Goal: Task Accomplishment & Management: Complete application form

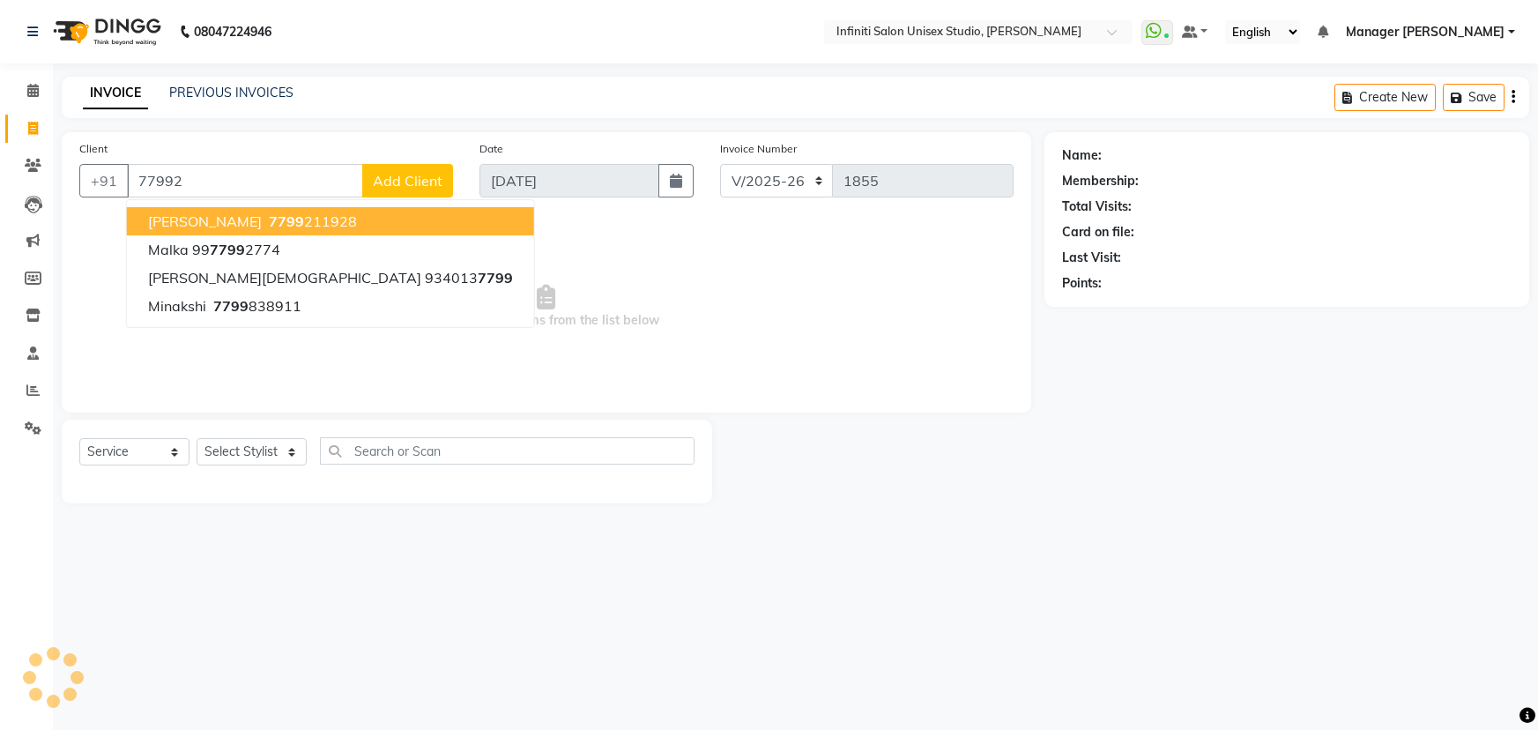
select select "6511"
select select "service"
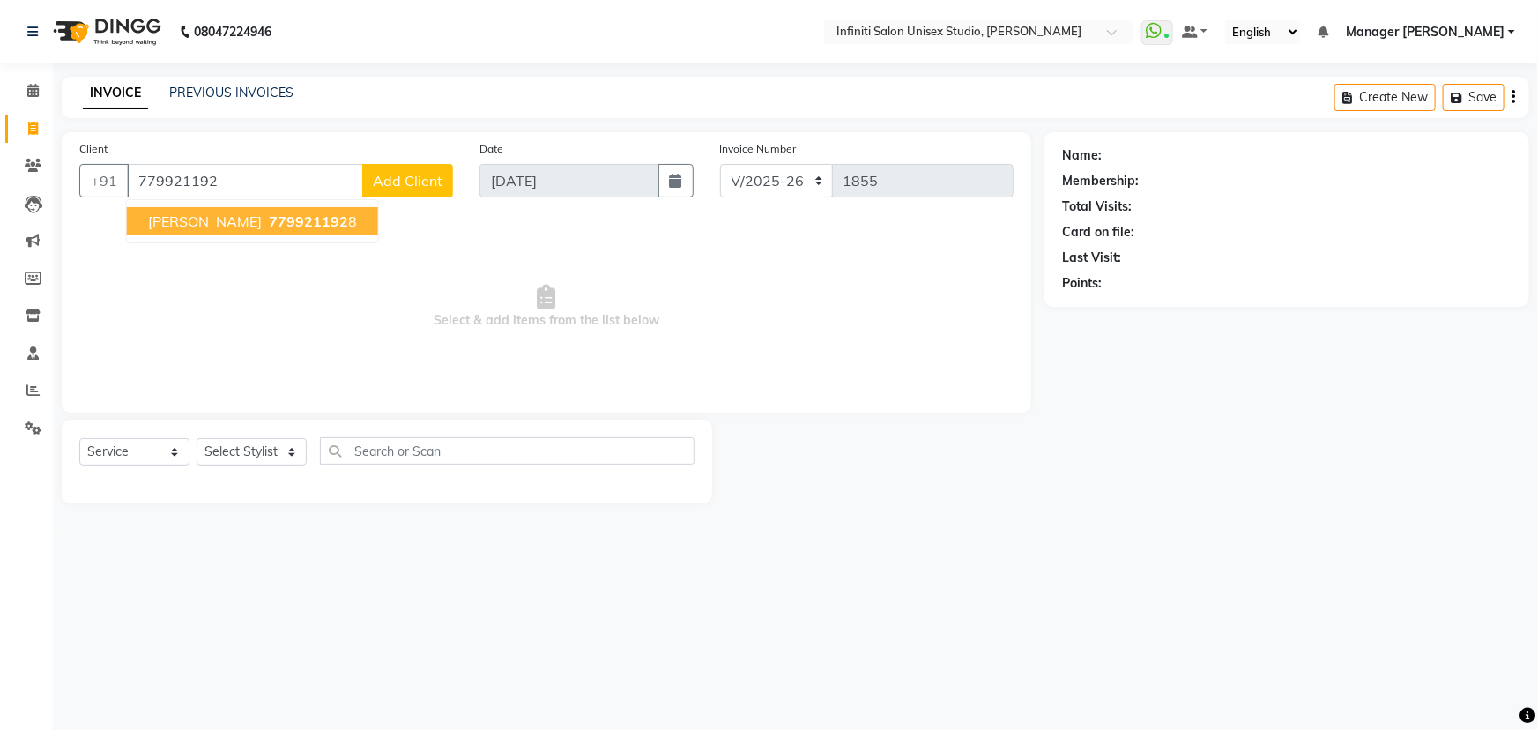
click at [269, 221] on span "779921192" at bounding box center [308, 221] width 79 height 18
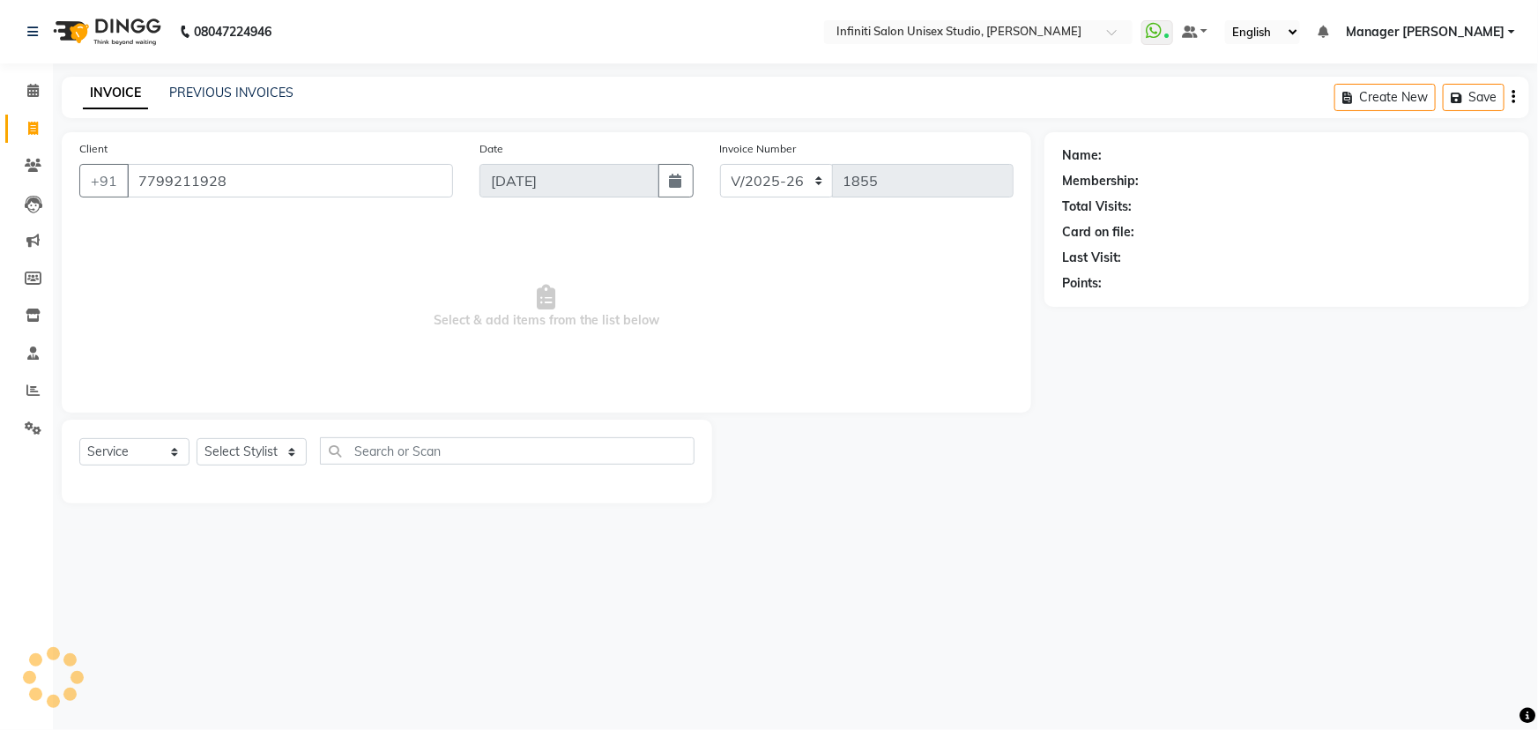
type input "7799211928"
select select "1: Object"
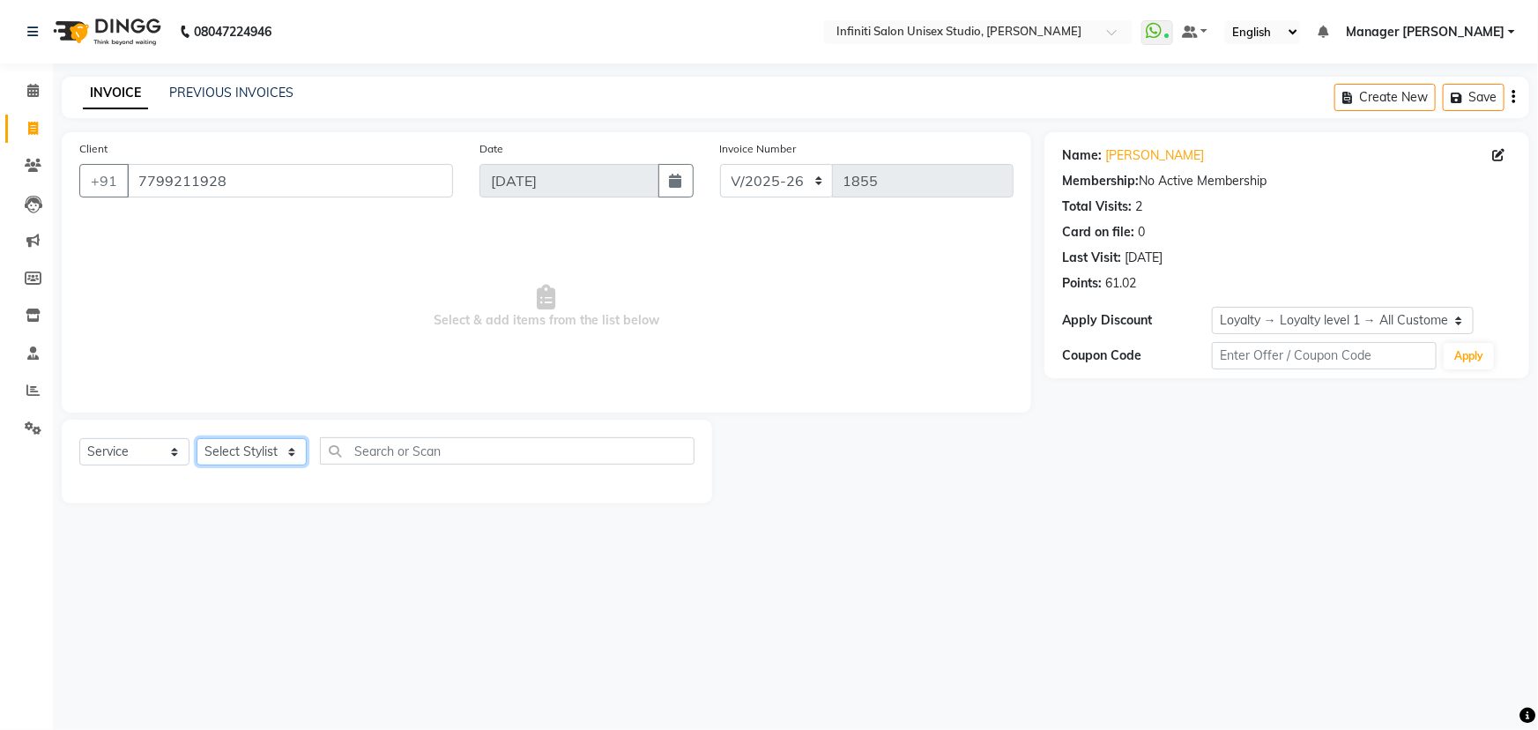
click at [236, 443] on select "Select Stylist Alka Amrita Arun DN Bharti Nigam Ishu Krishna Owner Pooja Rahul …" at bounding box center [252, 451] width 110 height 27
select select "49887"
click at [197, 438] on select "Select Stylist Alka Amrita Arun DN Bharti Nigam Ishu Krishna Owner Pooja Rahul …" at bounding box center [252, 451] width 110 height 27
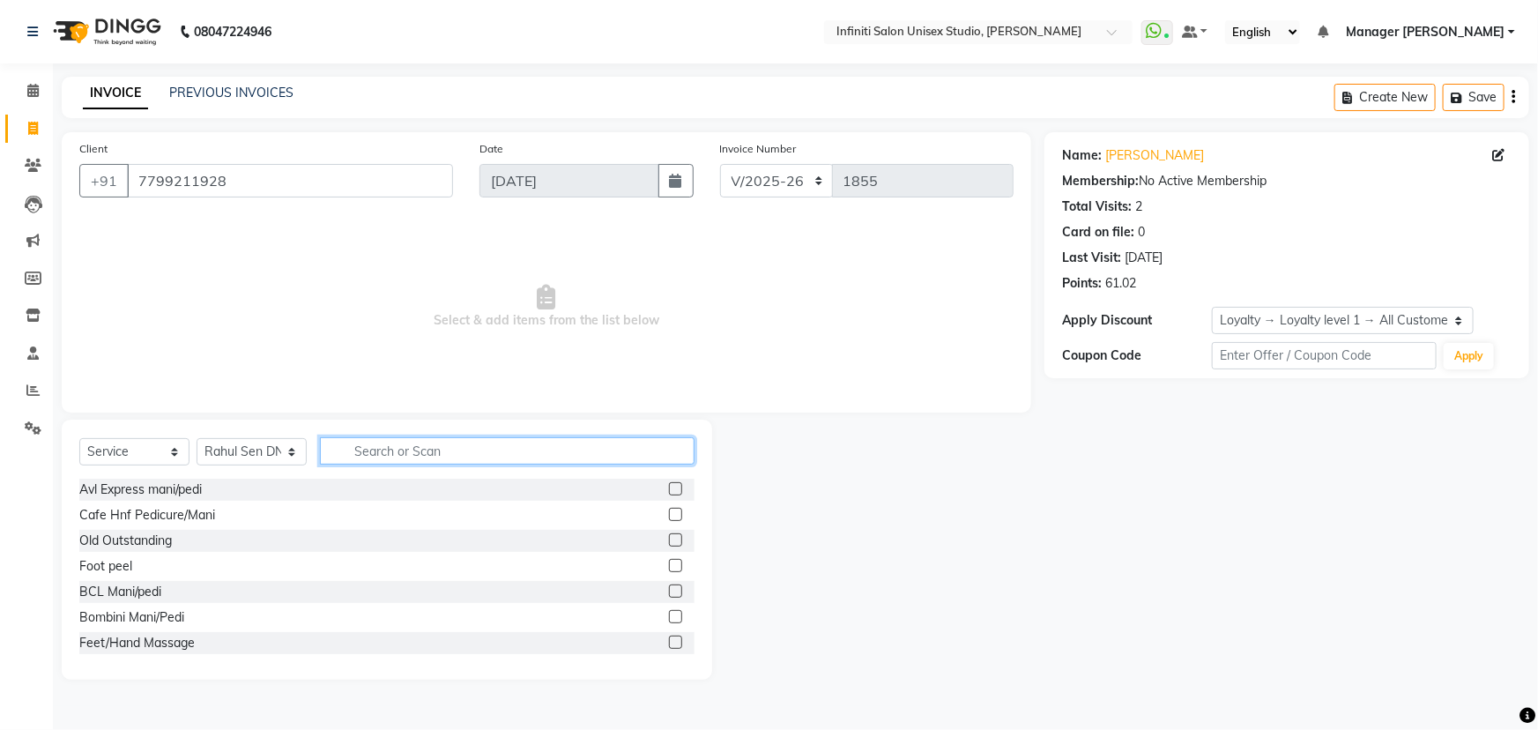
click at [441, 449] on input "text" at bounding box center [507, 450] width 375 height 27
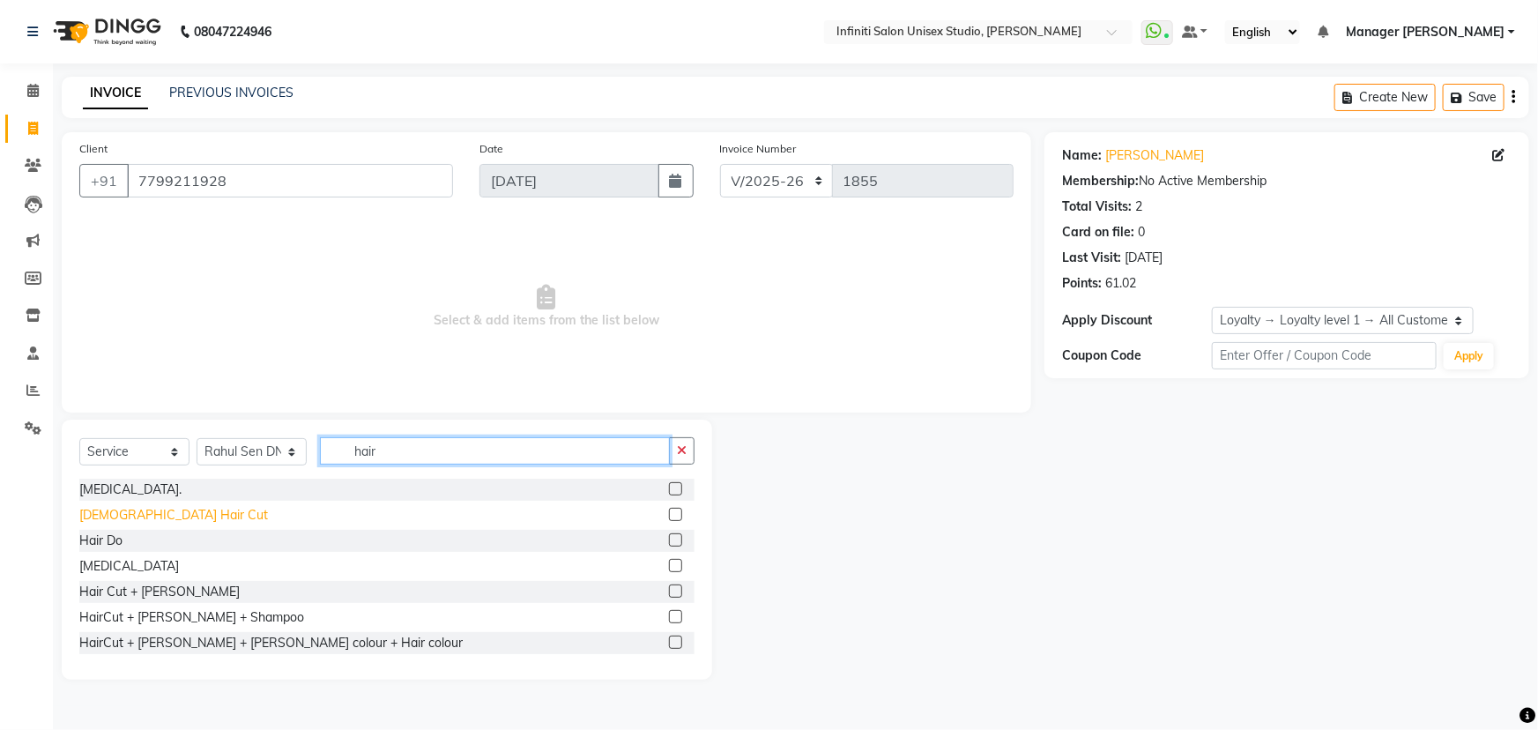
type input "hair"
click at [134, 514] on div "Male Hair Cut" at bounding box center [173, 515] width 189 height 19
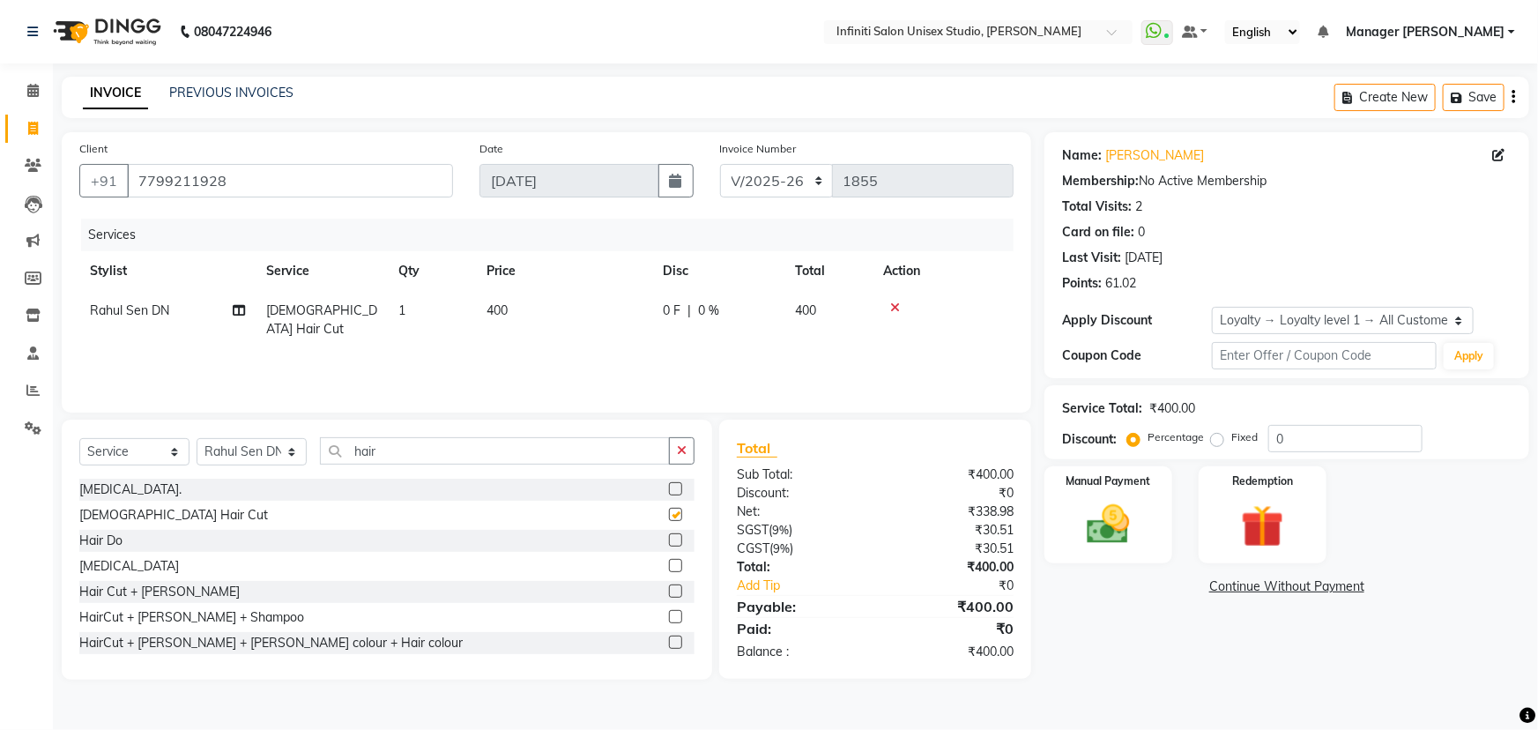
checkbox input "false"
click at [506, 310] on span "400" at bounding box center [497, 310] width 21 height 16
select select "49887"
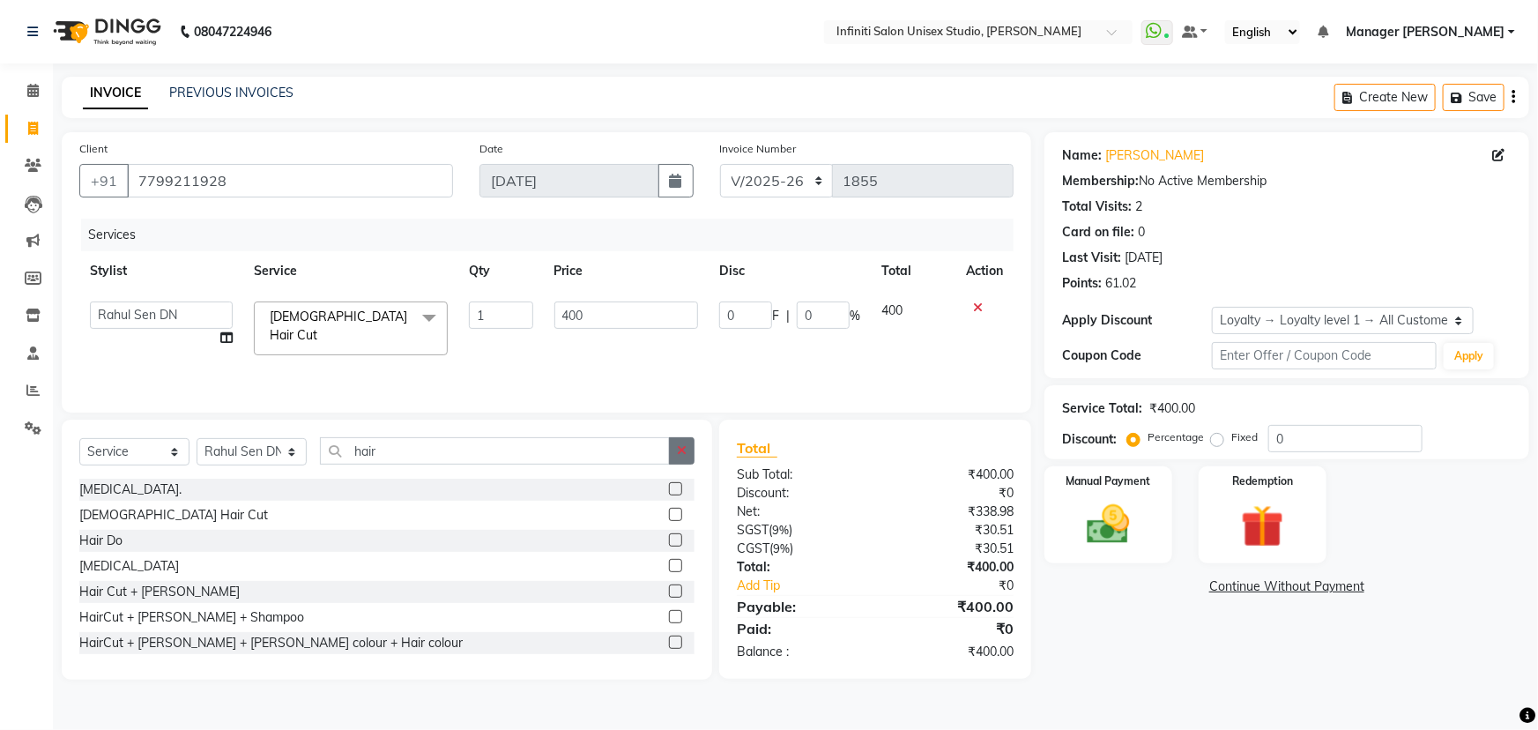
click at [678, 444] on icon "button" at bounding box center [682, 450] width 10 height 12
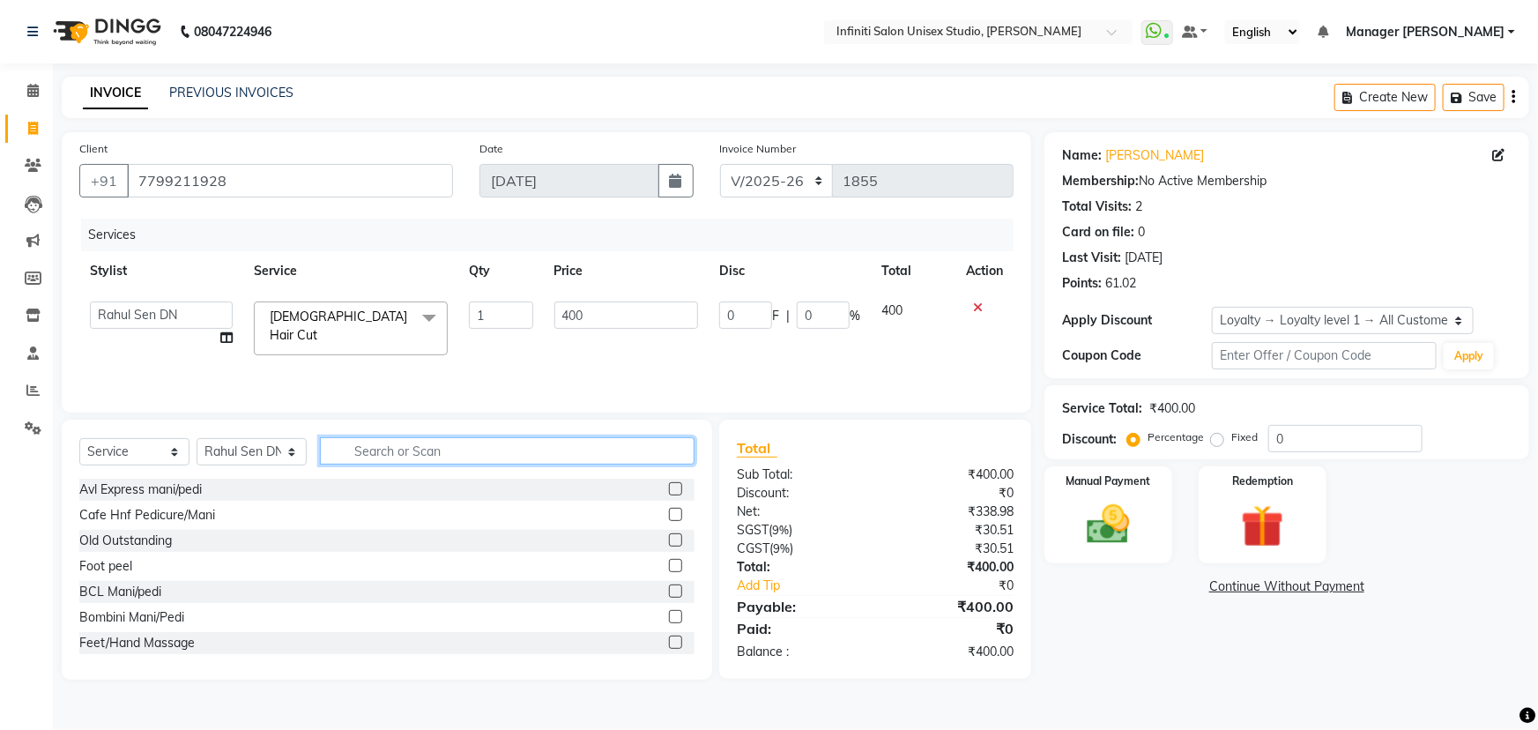
click at [608, 442] on input "text" at bounding box center [507, 450] width 375 height 27
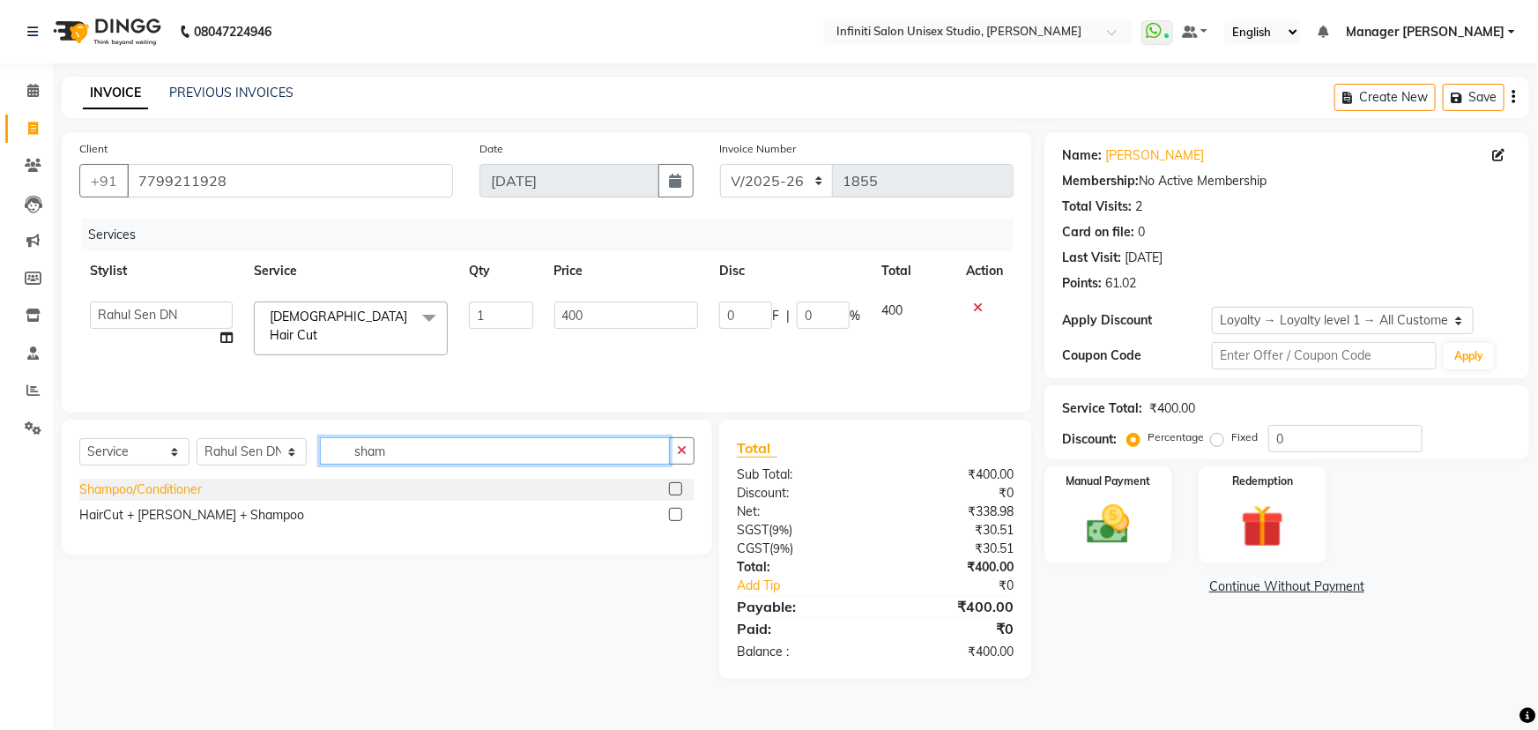
type input "sham"
click at [160, 482] on div "Shampoo/Conditioner" at bounding box center [140, 489] width 123 height 19
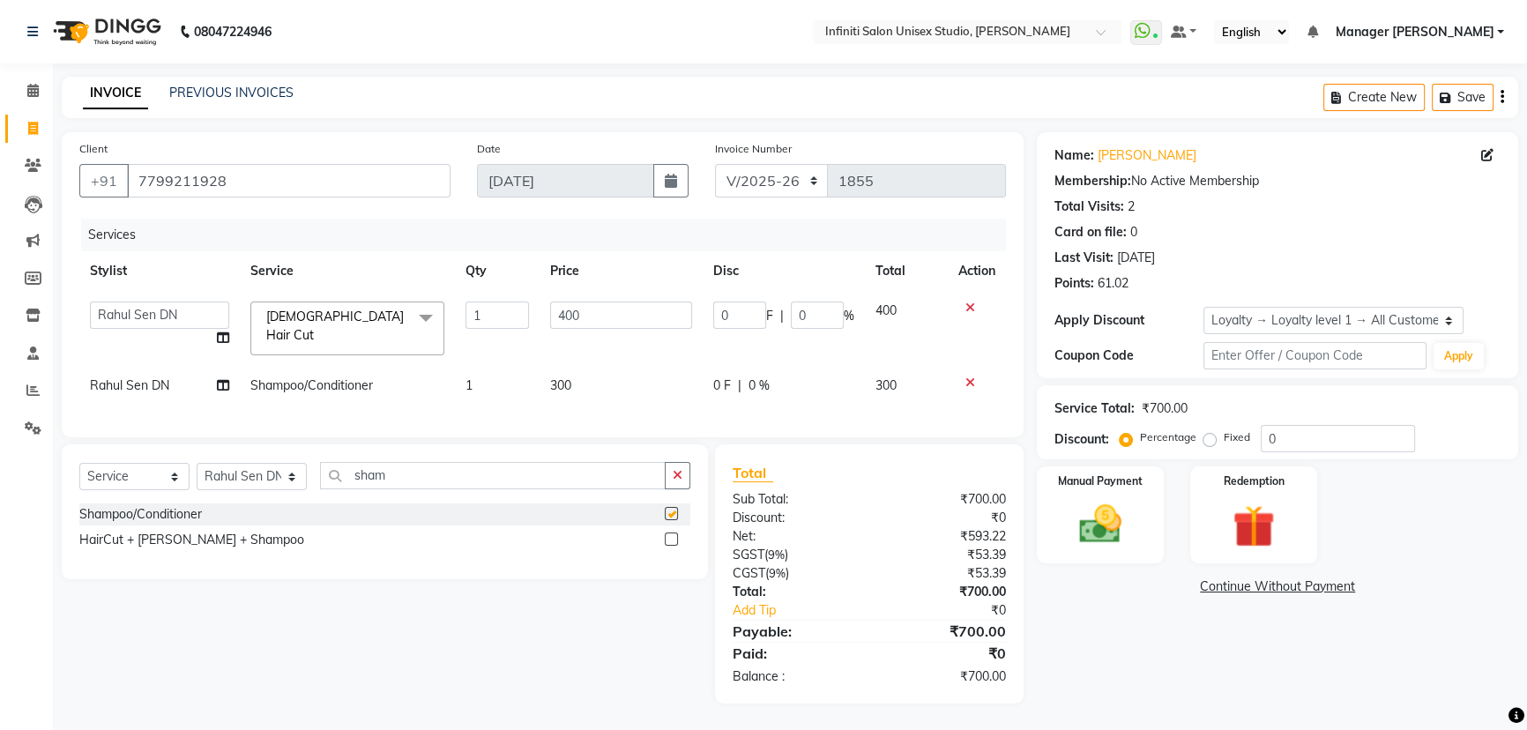
checkbox input "false"
click at [561, 377] on span "300" at bounding box center [560, 385] width 21 height 16
select select "49887"
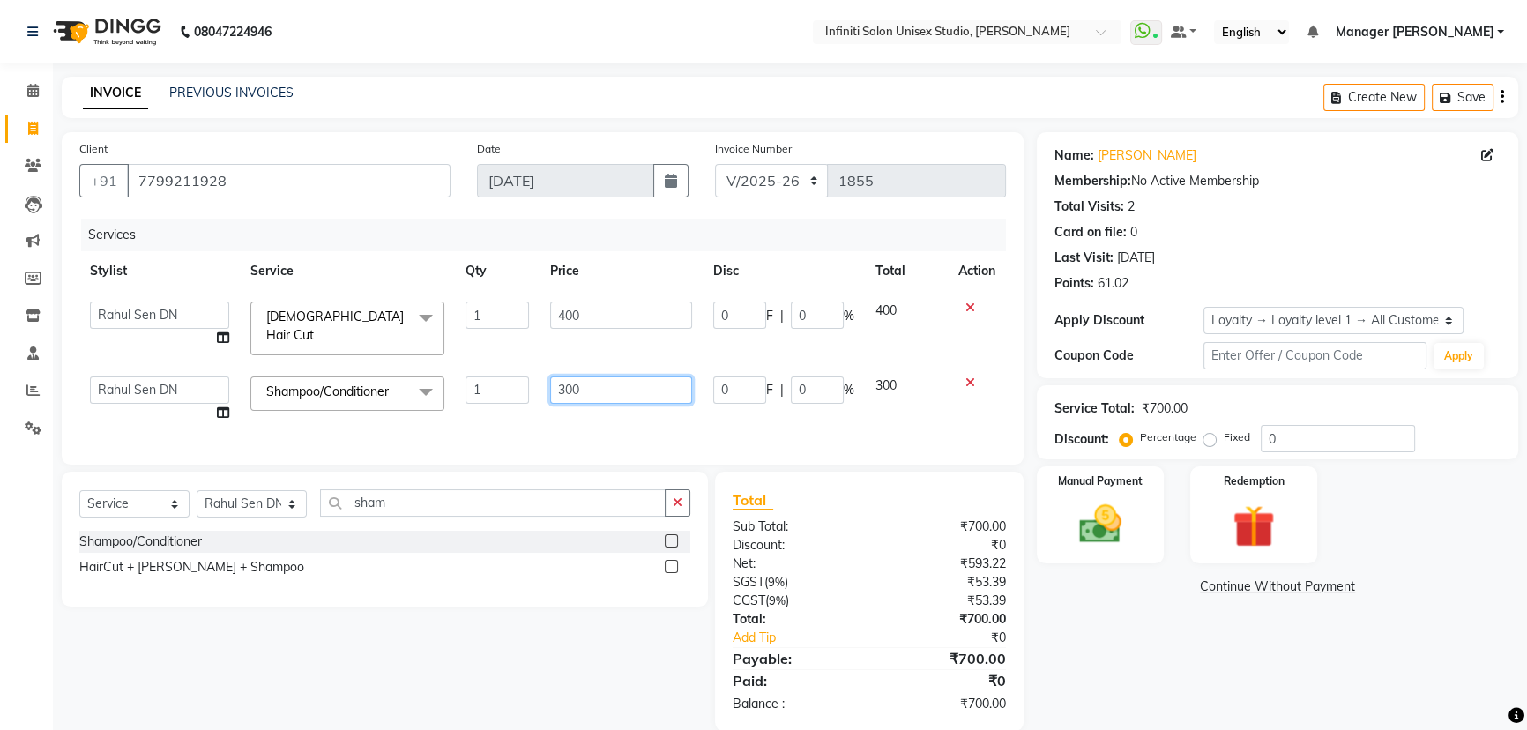
drag, startPoint x: 564, startPoint y: 382, endPoint x: 553, endPoint y: 376, distance: 12.6
click at [553, 376] on input "300" at bounding box center [621, 389] width 142 height 27
type input "200"
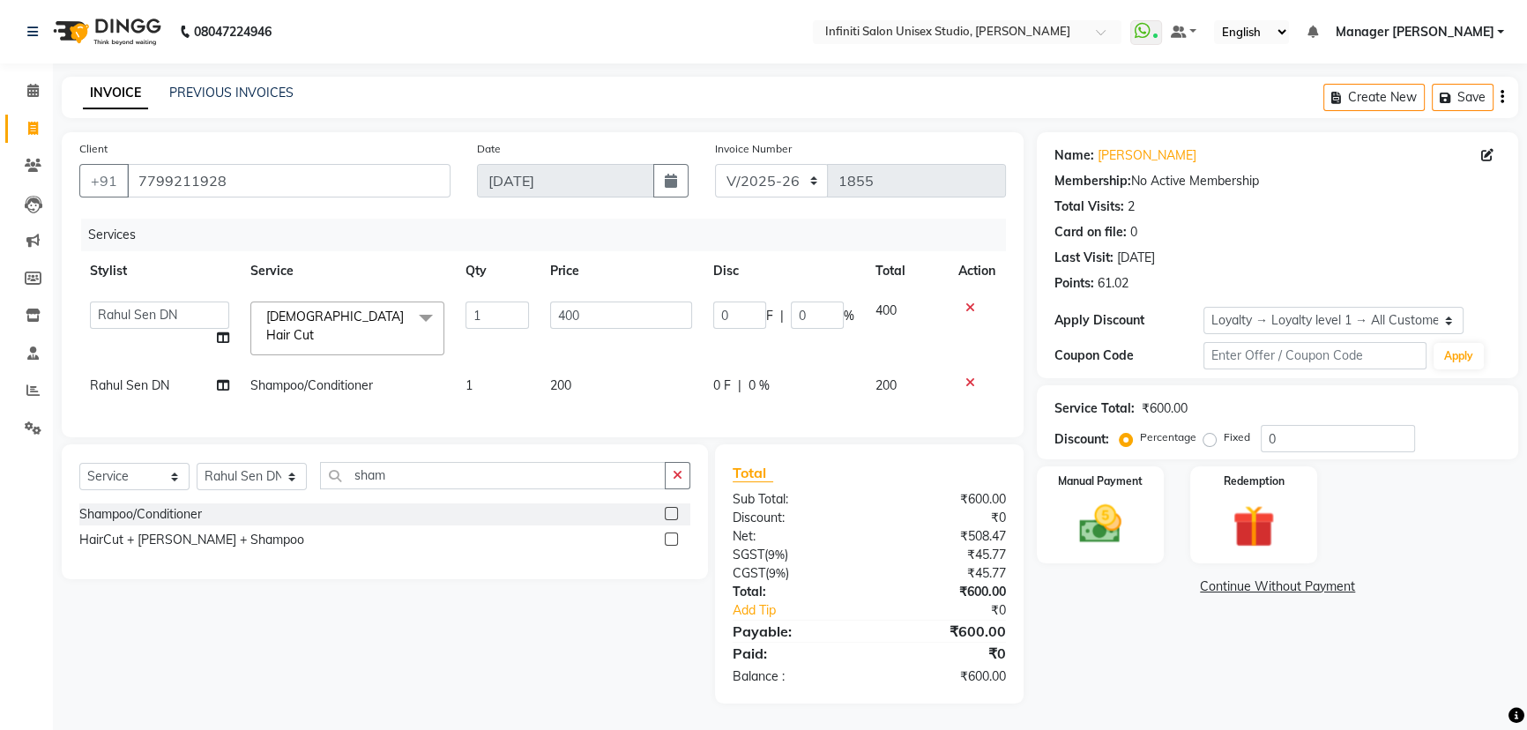
click at [696, 476] on div "Select Service Product Membership Package Voucher Prepaid Gift Card Select Styl…" at bounding box center [385, 511] width 646 height 135
click at [652, 310] on input "400" at bounding box center [621, 314] width 142 height 27
click at [774, 440] on div "Client +91 7799211928 Date 01-09-2025 Invoice Number CI/2025-26 V/2025-26 1855 …" at bounding box center [546, 417] width 996 height 571
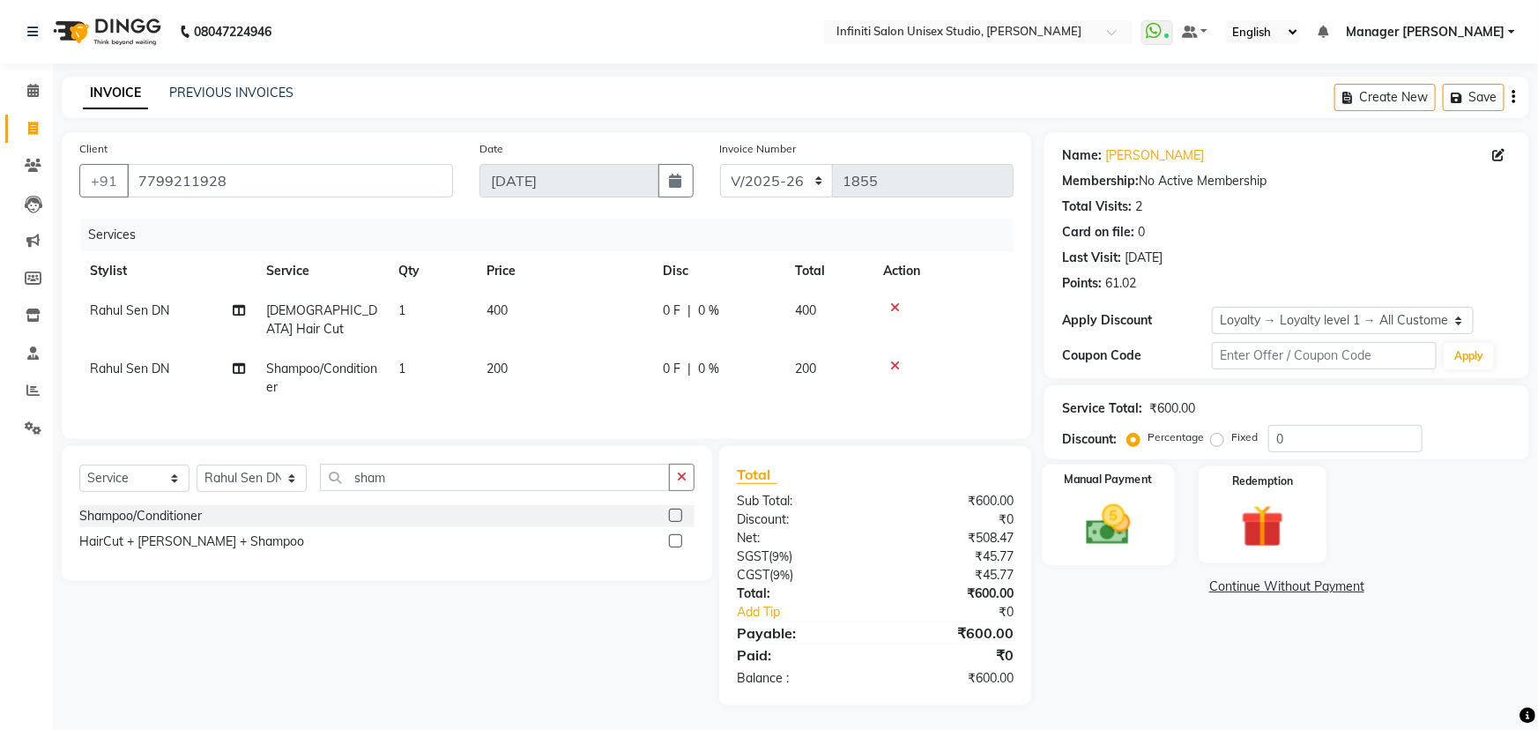
click at [1104, 515] on img at bounding box center [1109, 524] width 72 height 51
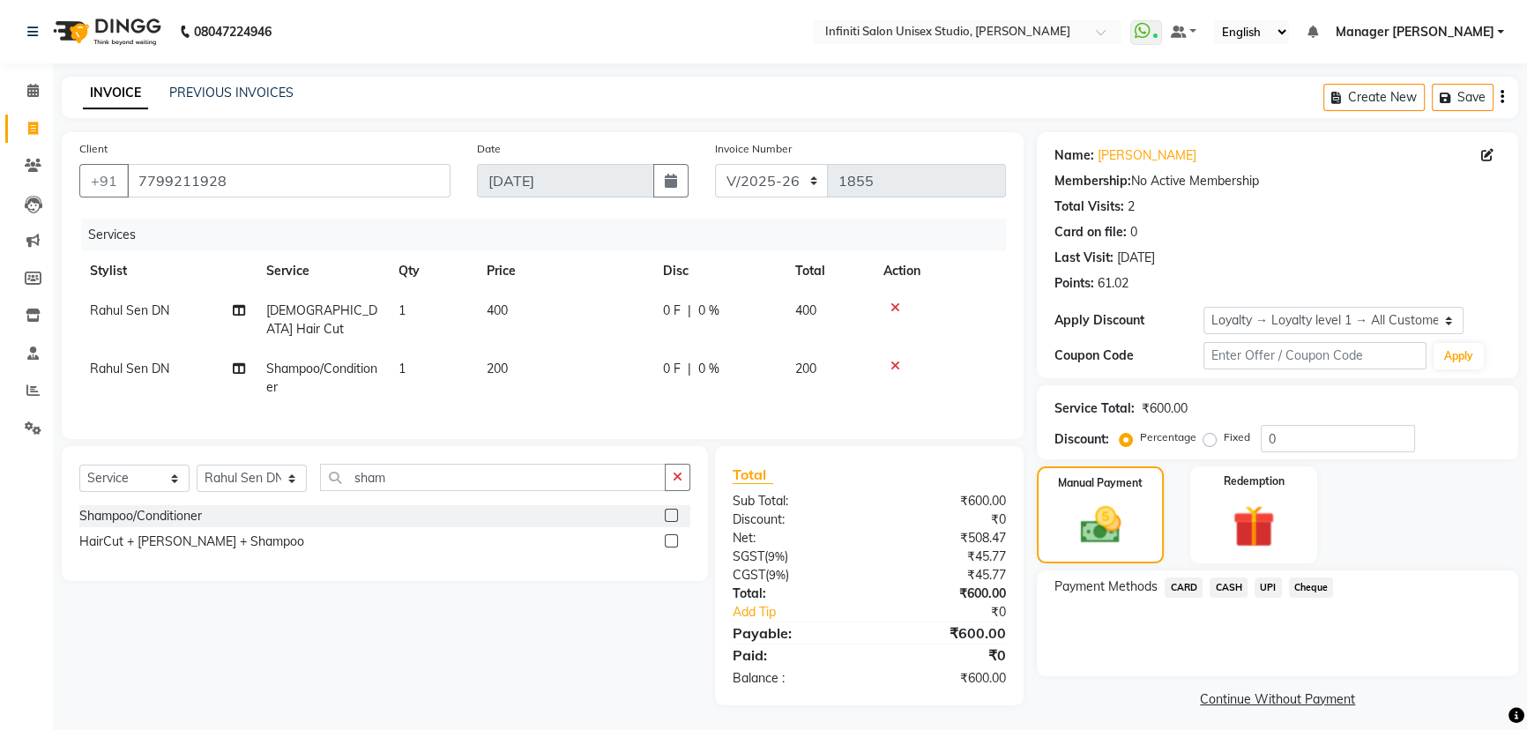
click at [1275, 587] on span "UPI" at bounding box center [1267, 587] width 27 height 20
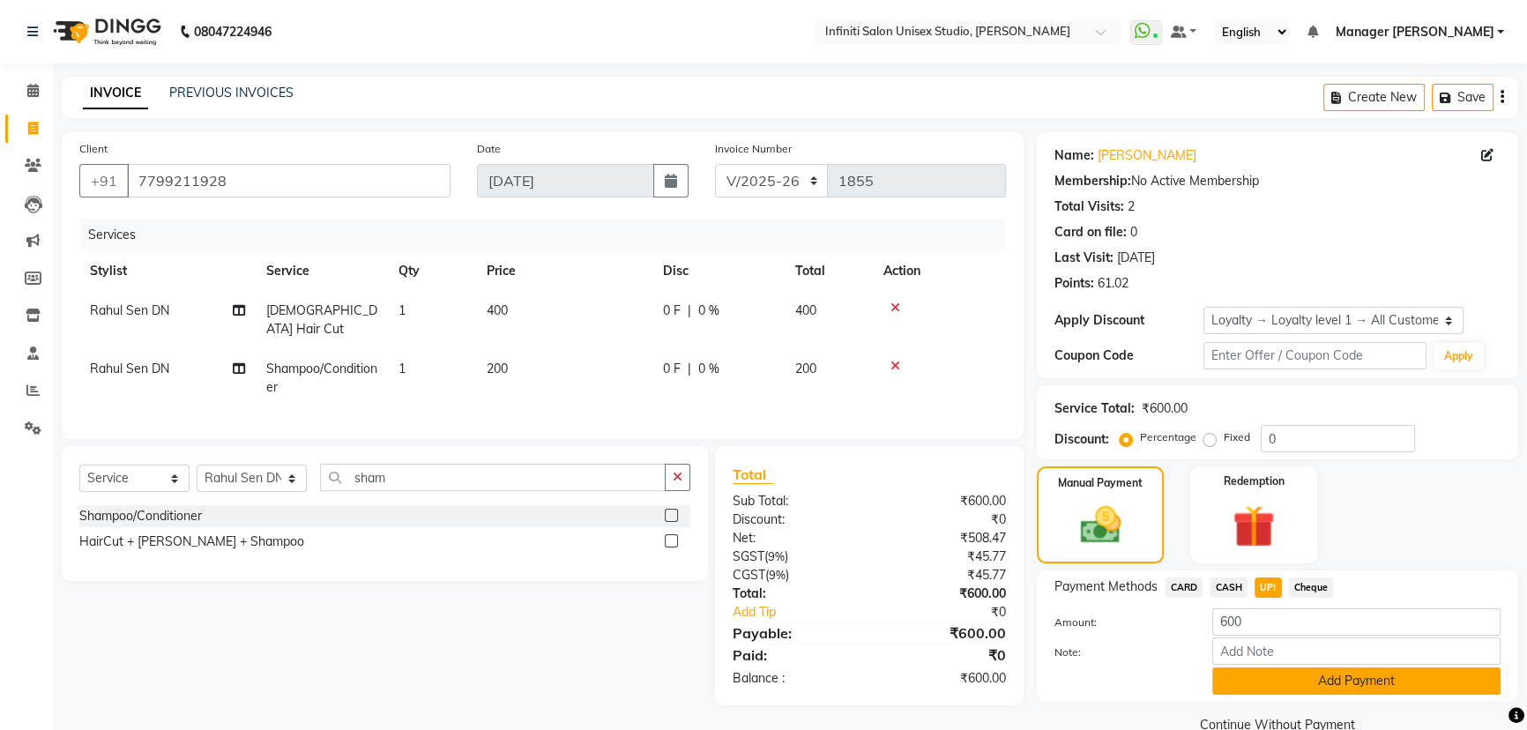
click at [1294, 681] on button "Add Payment" at bounding box center [1356, 680] width 288 height 27
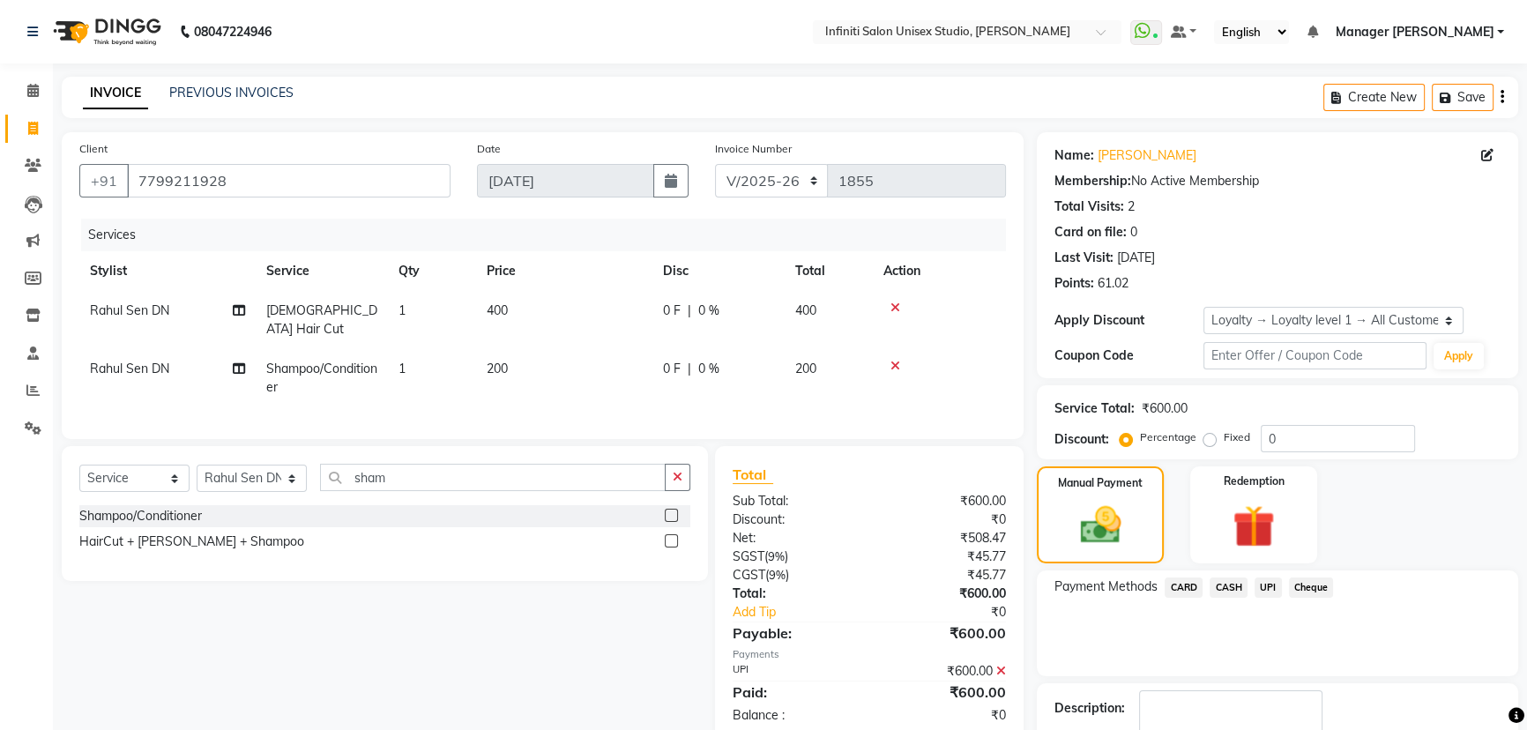
scroll to position [121, 0]
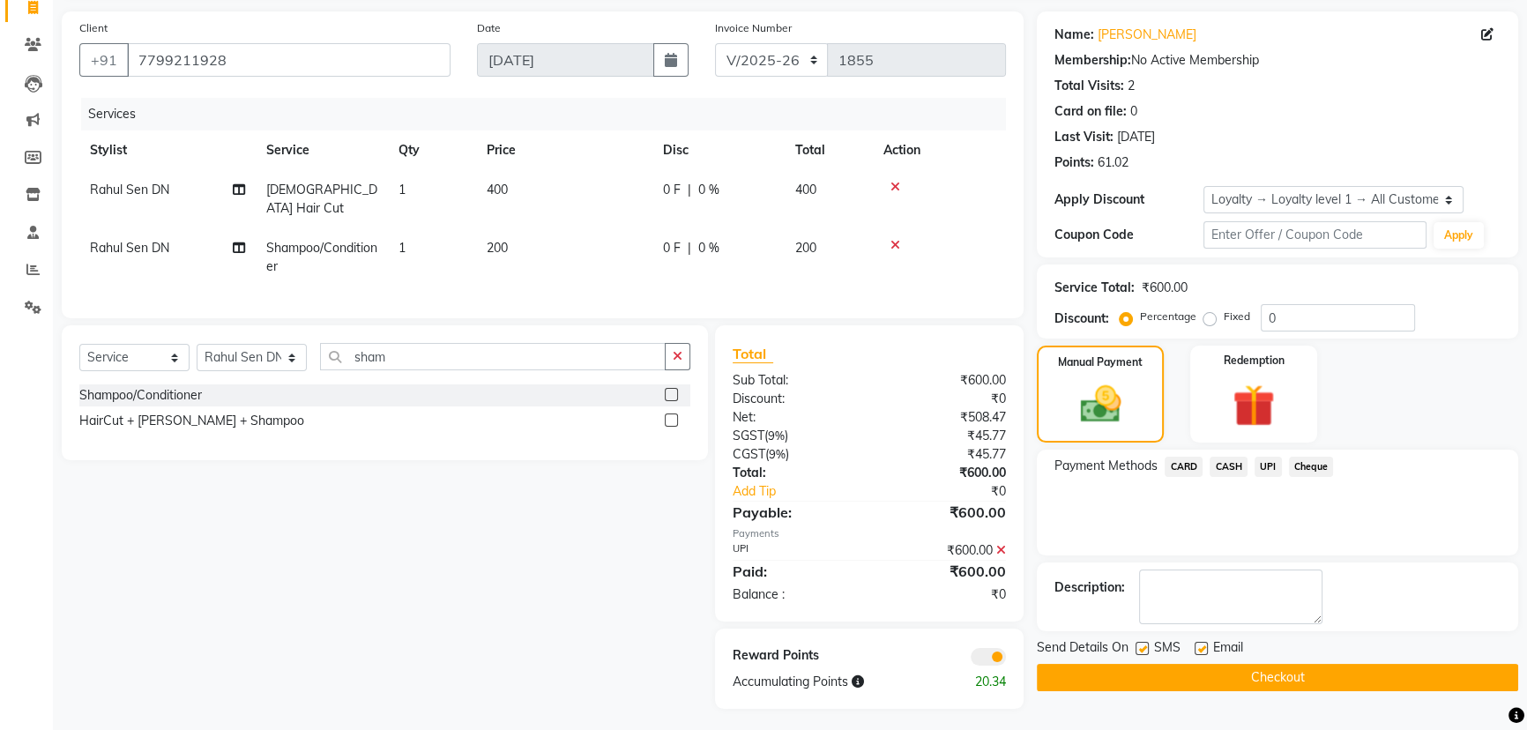
click at [1119, 667] on button "Checkout" at bounding box center [1277, 677] width 481 height 27
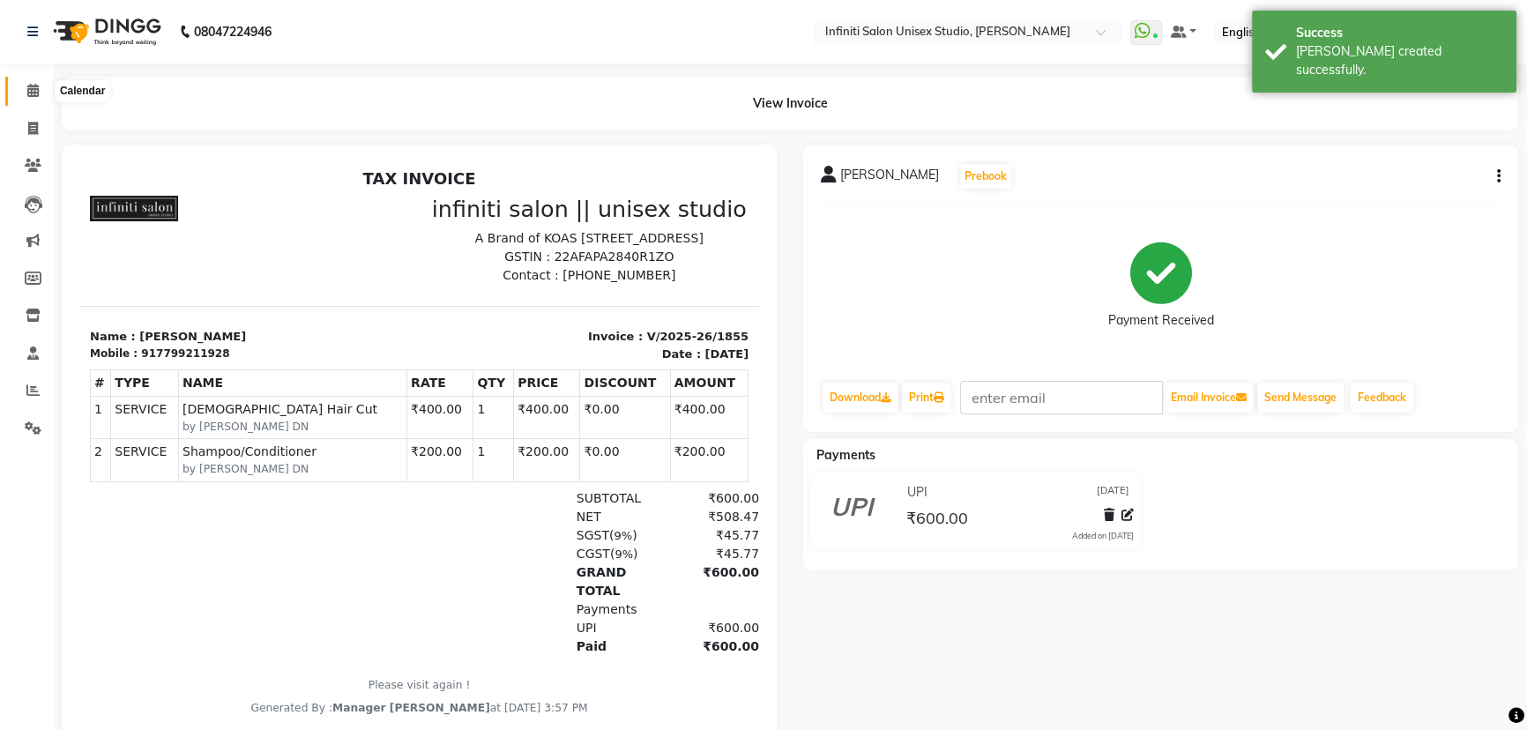
click at [21, 90] on span at bounding box center [33, 91] width 31 height 20
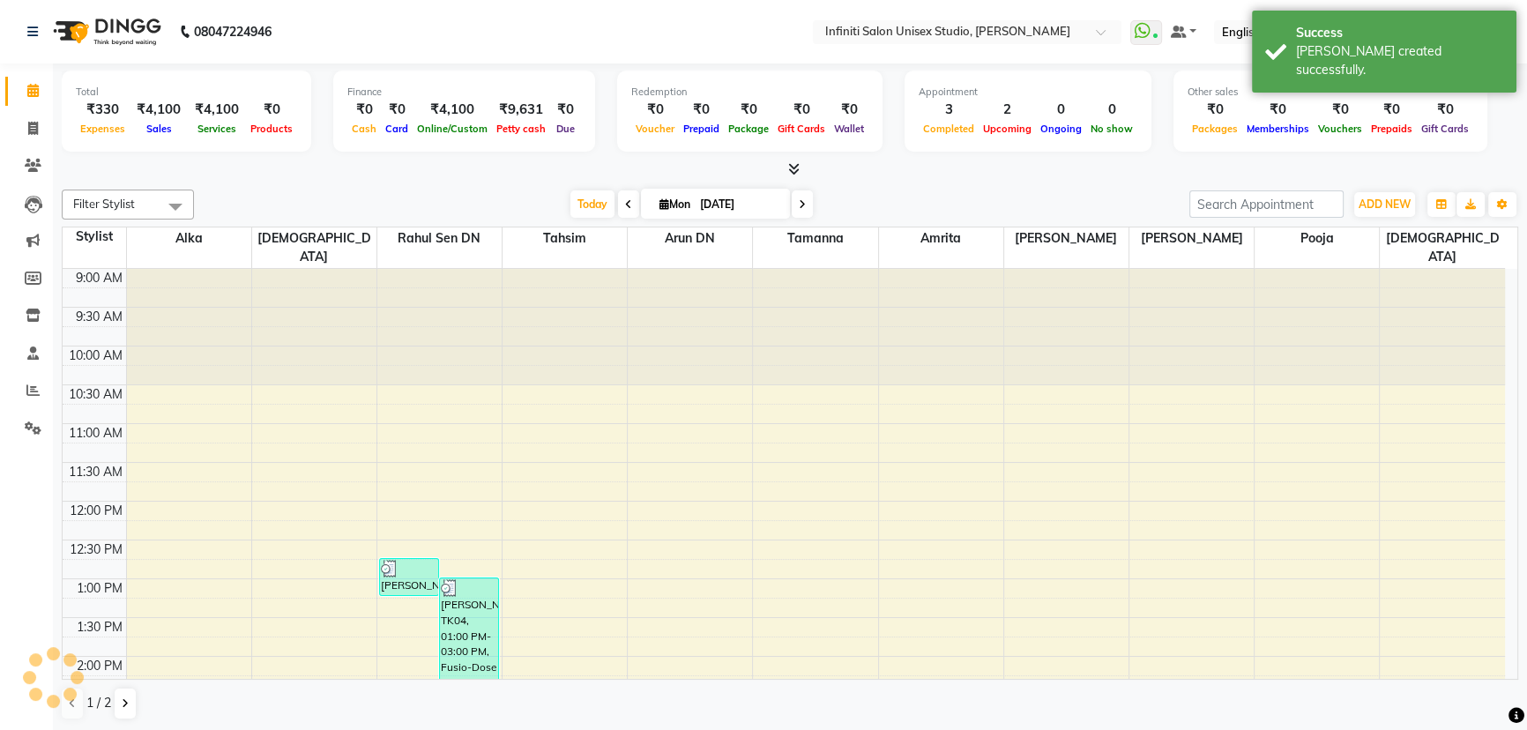
scroll to position [465, 0]
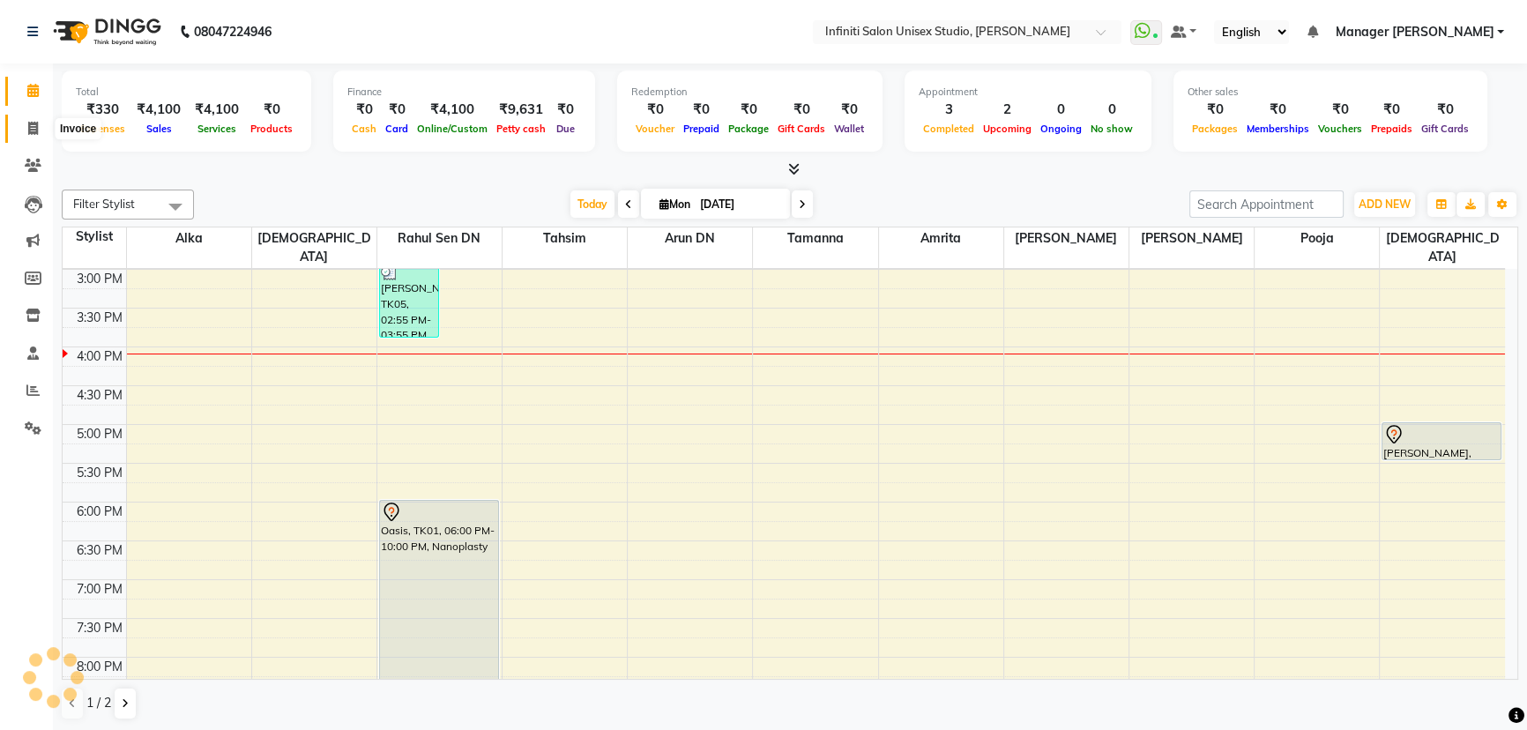
click at [18, 123] on span at bounding box center [33, 129] width 31 height 20
select select "service"
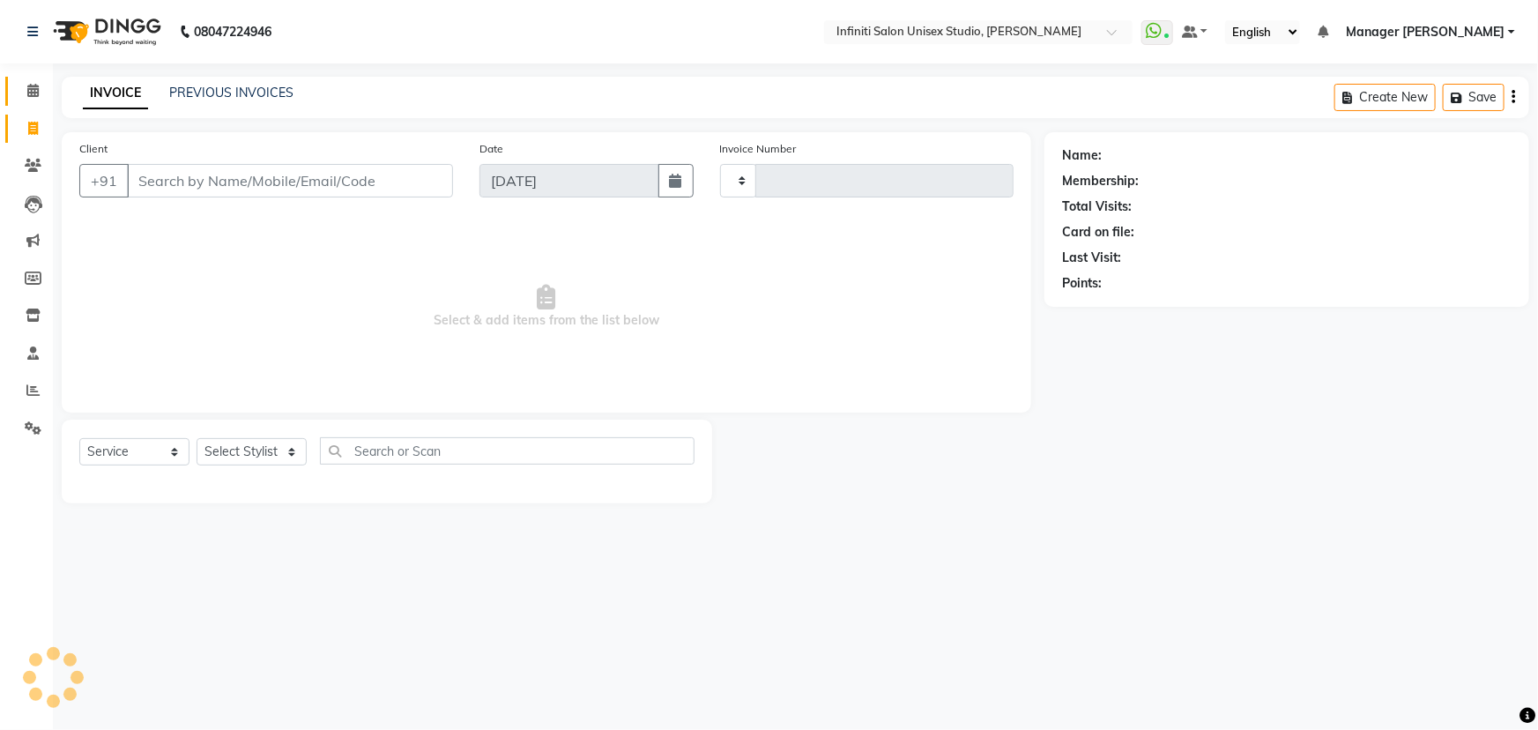
type input "1856"
select select "6511"
click at [36, 85] on icon at bounding box center [32, 90] width 11 height 13
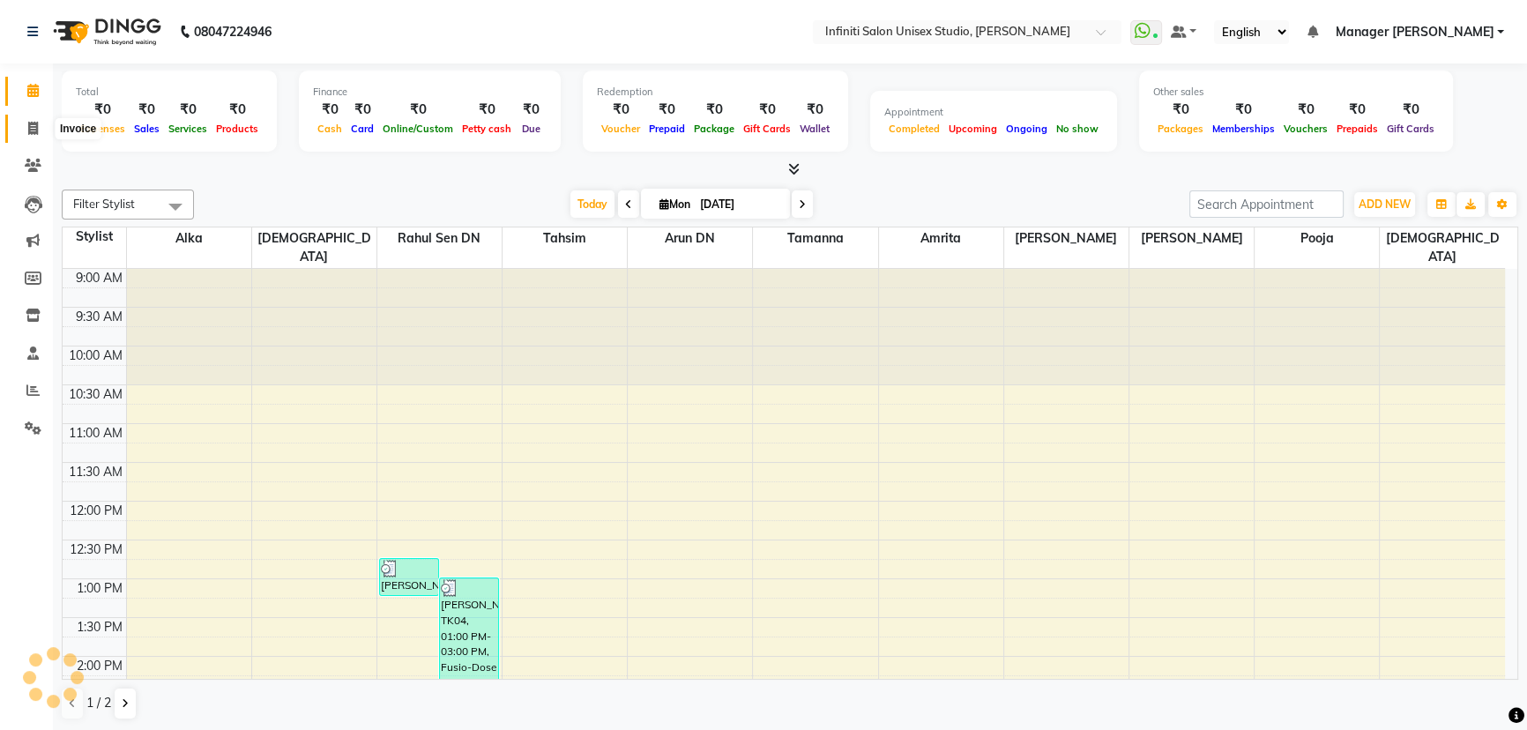
click at [33, 123] on icon at bounding box center [33, 128] width 10 height 13
select select "service"
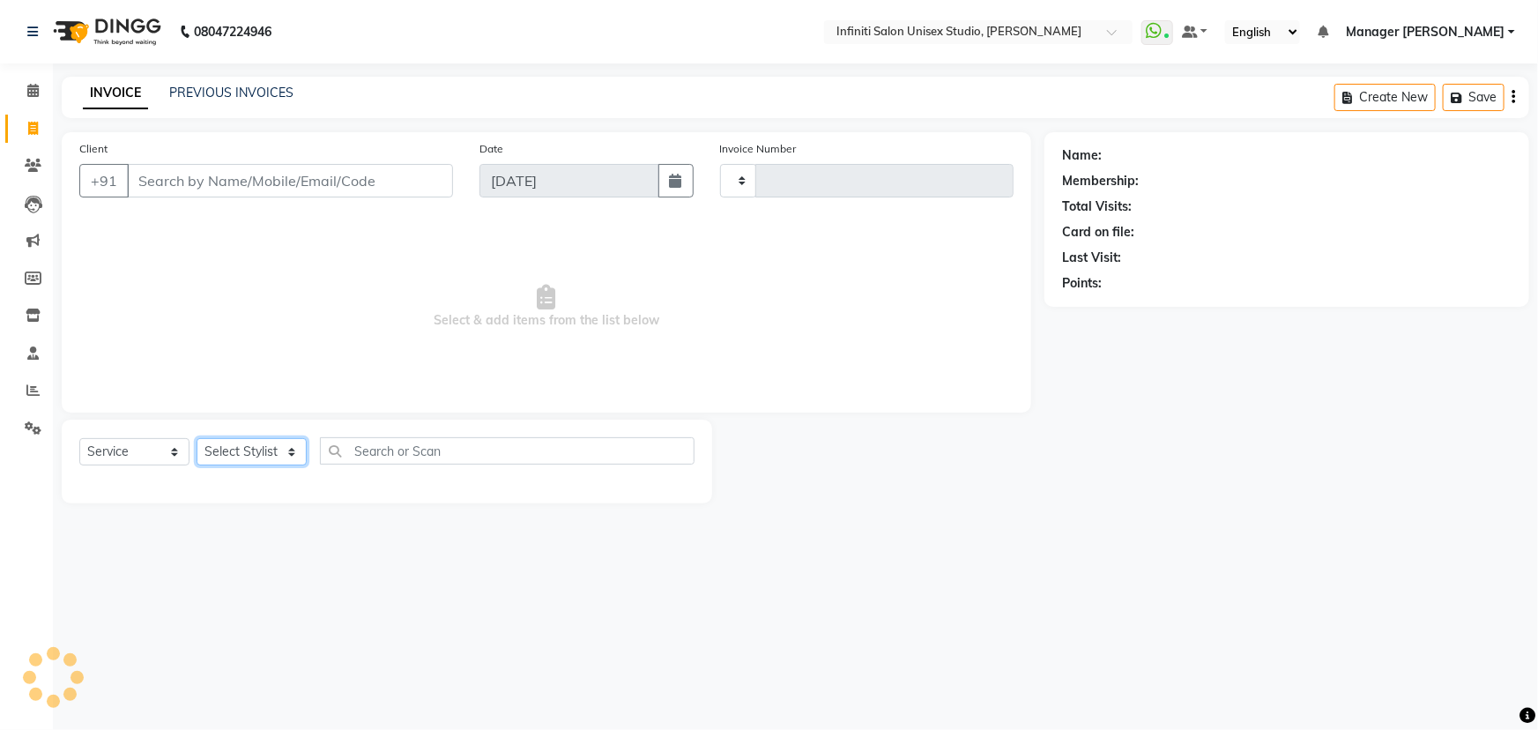
click at [256, 445] on select "Select Stylist" at bounding box center [252, 451] width 110 height 27
type input "1856"
select select "6511"
select select "78873"
click at [197, 438] on select "Select Stylist Alka Amrita Arun DN Bharti Nigam Ishu Krishna Owner Pooja Rahul …" at bounding box center [252, 451] width 110 height 27
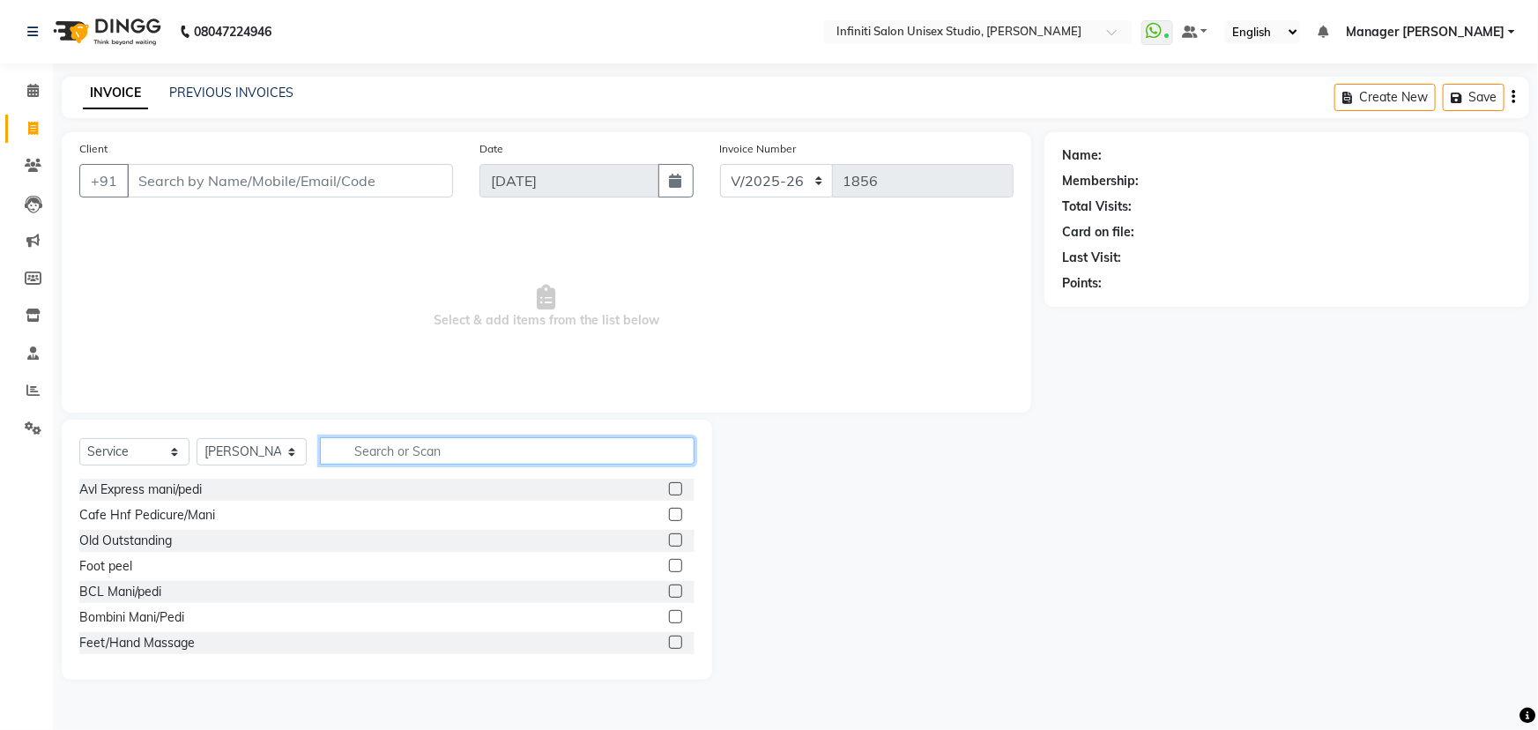
click at [389, 449] on input "text" at bounding box center [507, 450] width 375 height 27
type input "g"
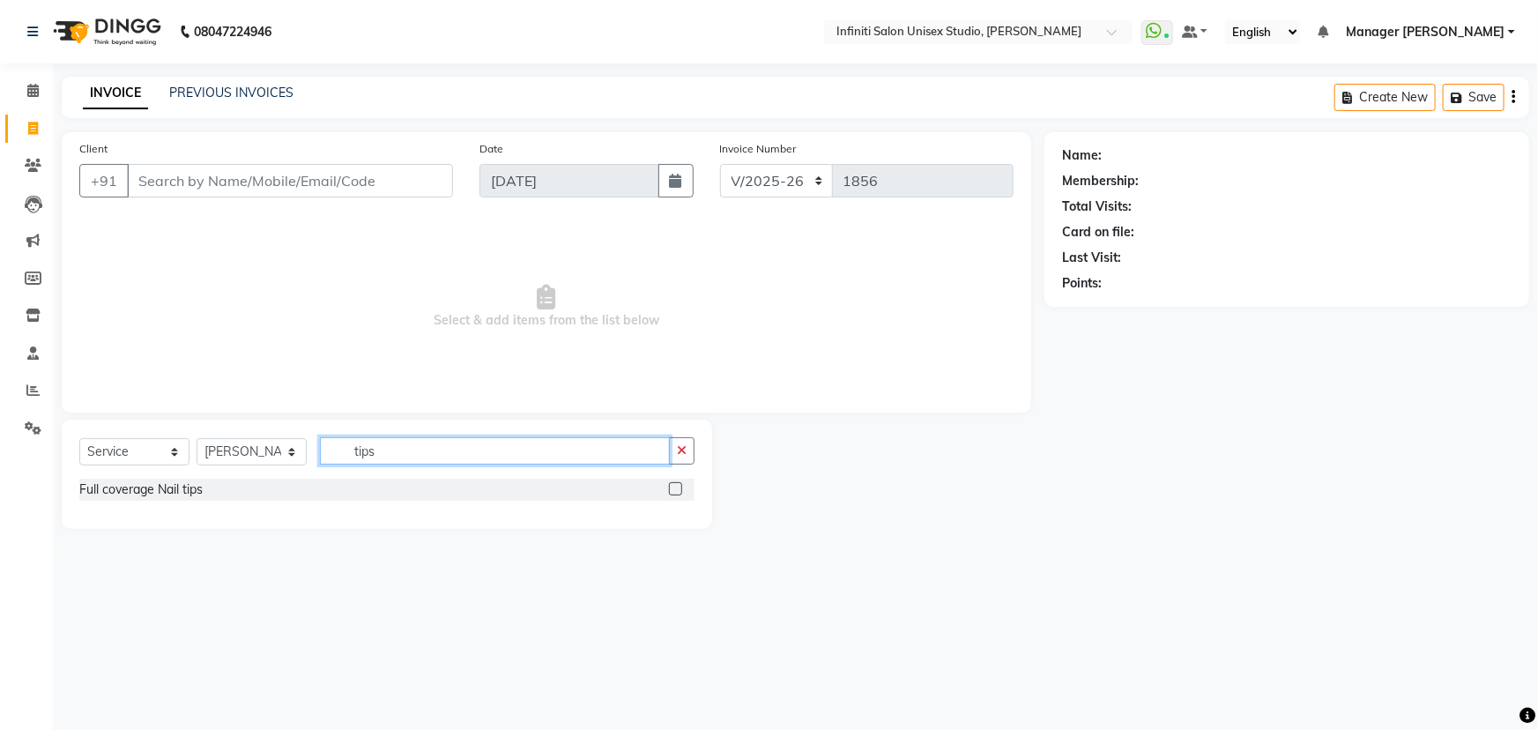
type input "tips"
click at [675, 487] on label at bounding box center [675, 488] width 13 height 13
click at [675, 487] on input "checkbox" at bounding box center [674, 489] width 11 height 11
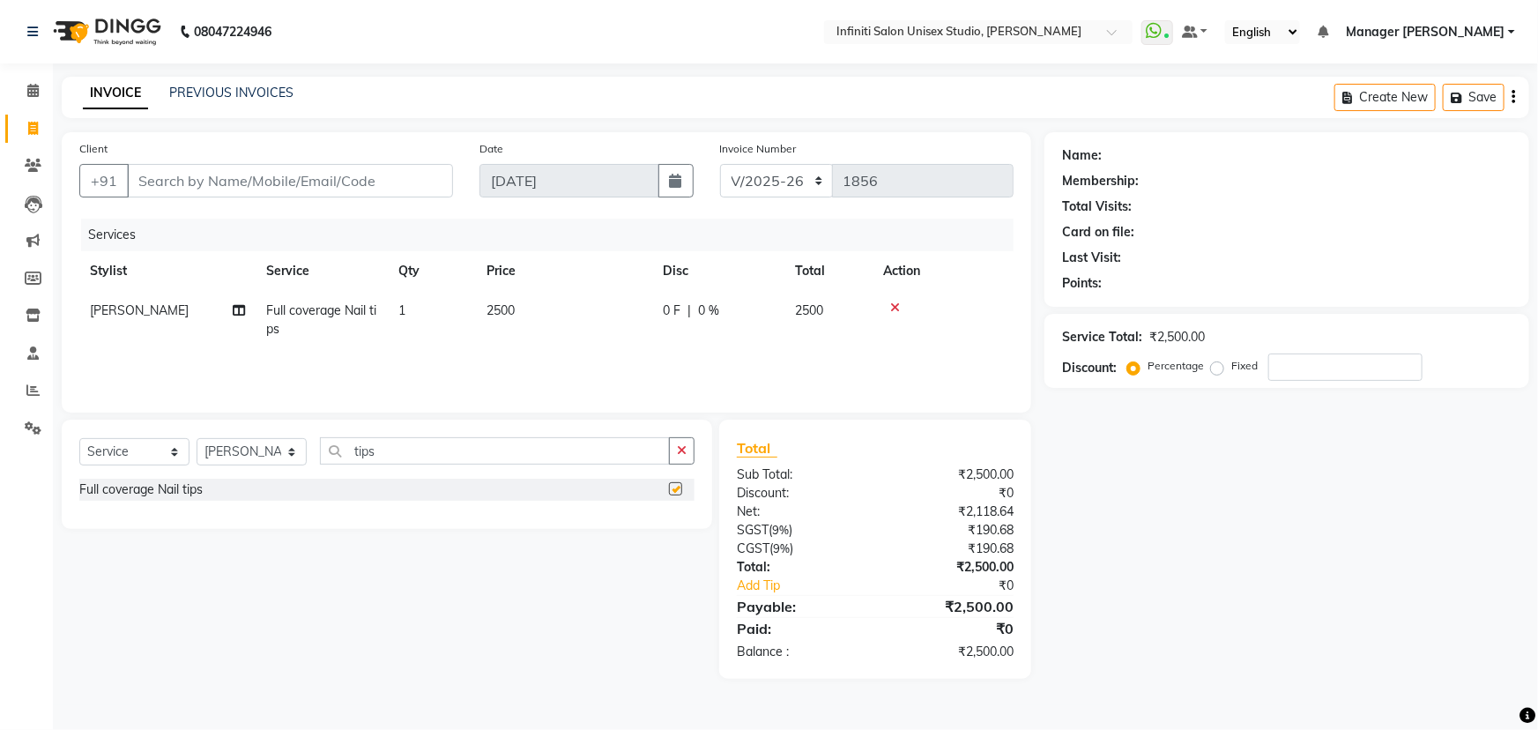
checkbox input "false"
click at [227, 188] on input "Client" at bounding box center [290, 180] width 326 height 33
type input "b"
type input "0"
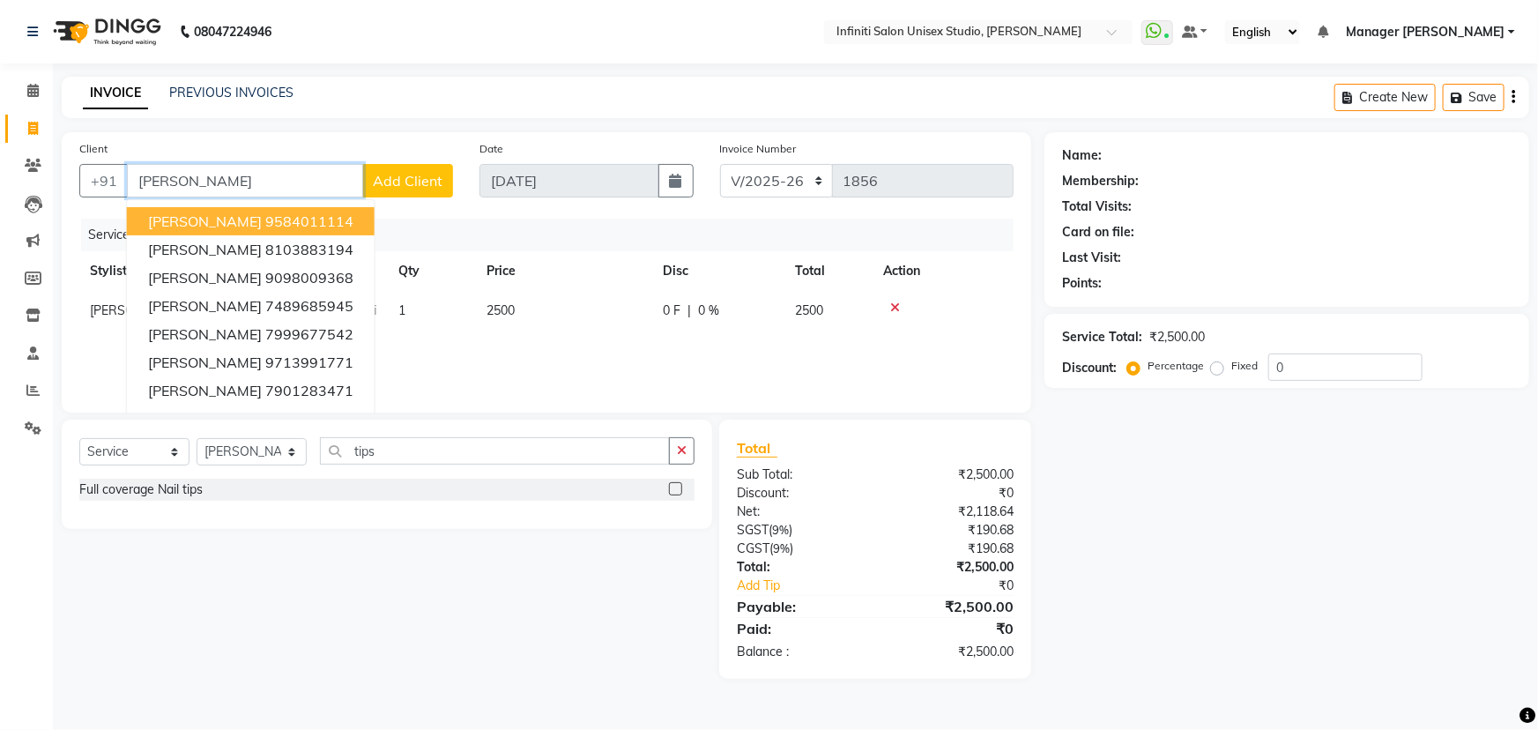
drag, startPoint x: 247, startPoint y: 187, endPoint x: 0, endPoint y: 190, distance: 246.8
click at [0, 190] on app-home "08047224946 Select Location × Infiniti Salon Unisex Studio, Devendra Nagar What…" at bounding box center [769, 352] width 1538 height 705
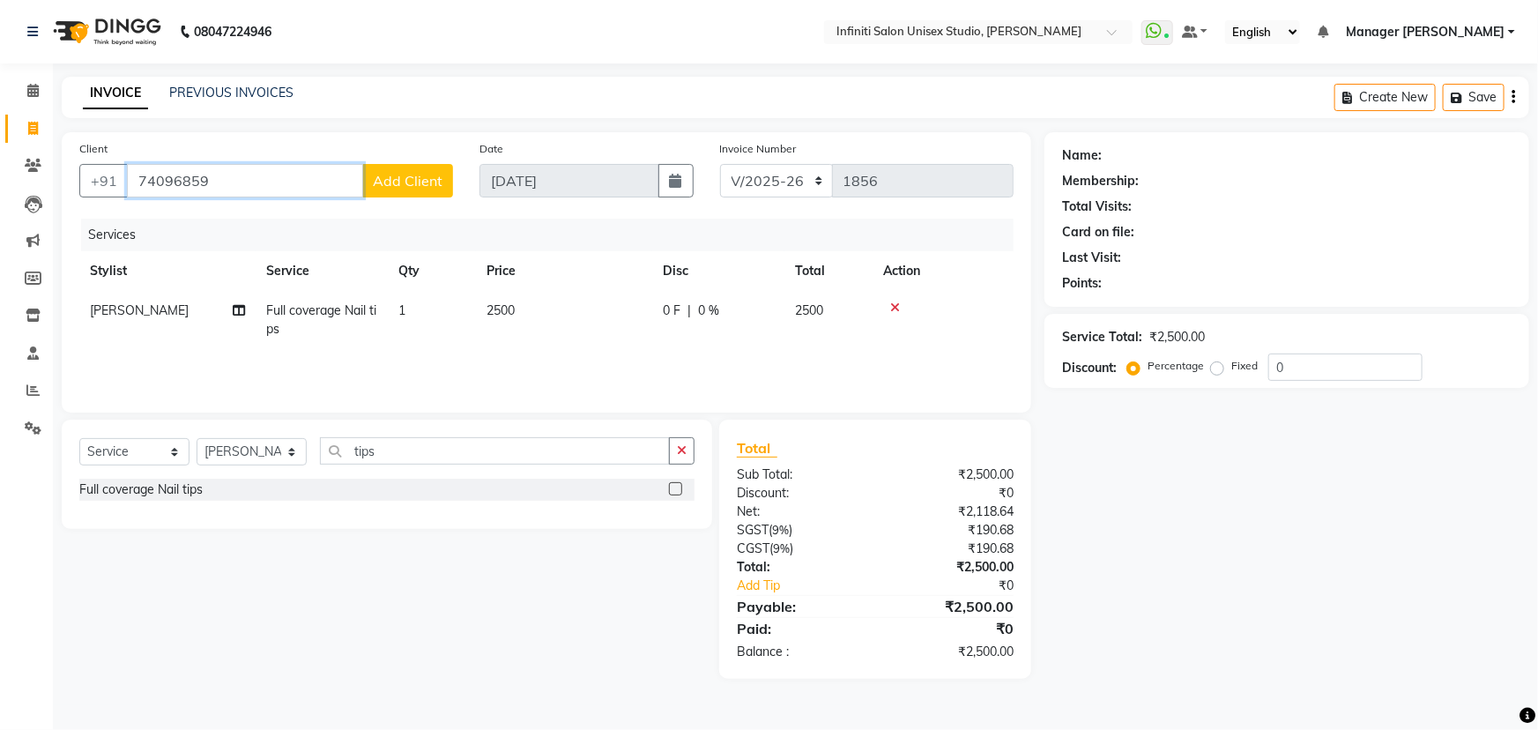
click at [158, 179] on input "74096859" at bounding box center [245, 180] width 236 height 33
click at [269, 225] on span "74896859" at bounding box center [304, 221] width 71 height 18
type input "7489685945"
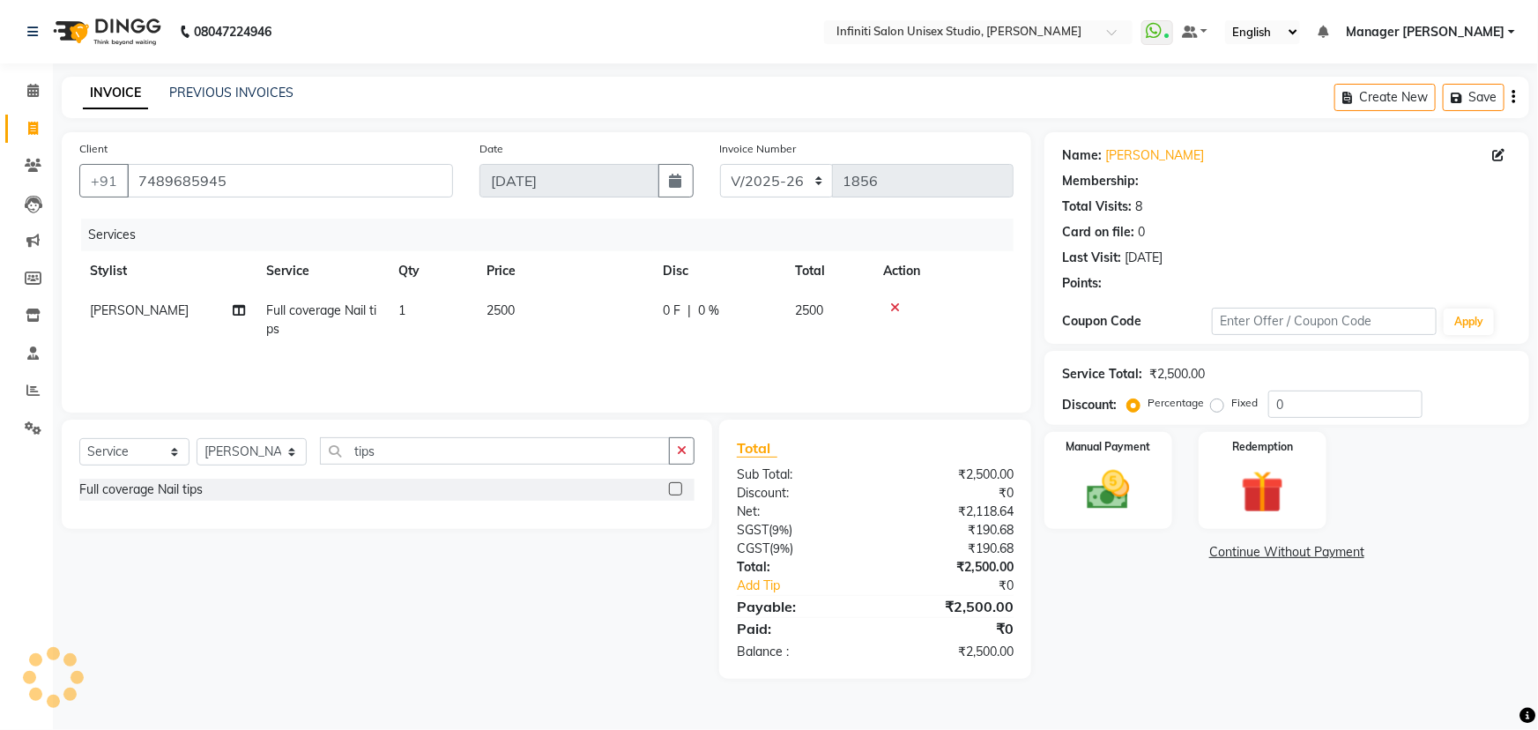
select select "1: Object"
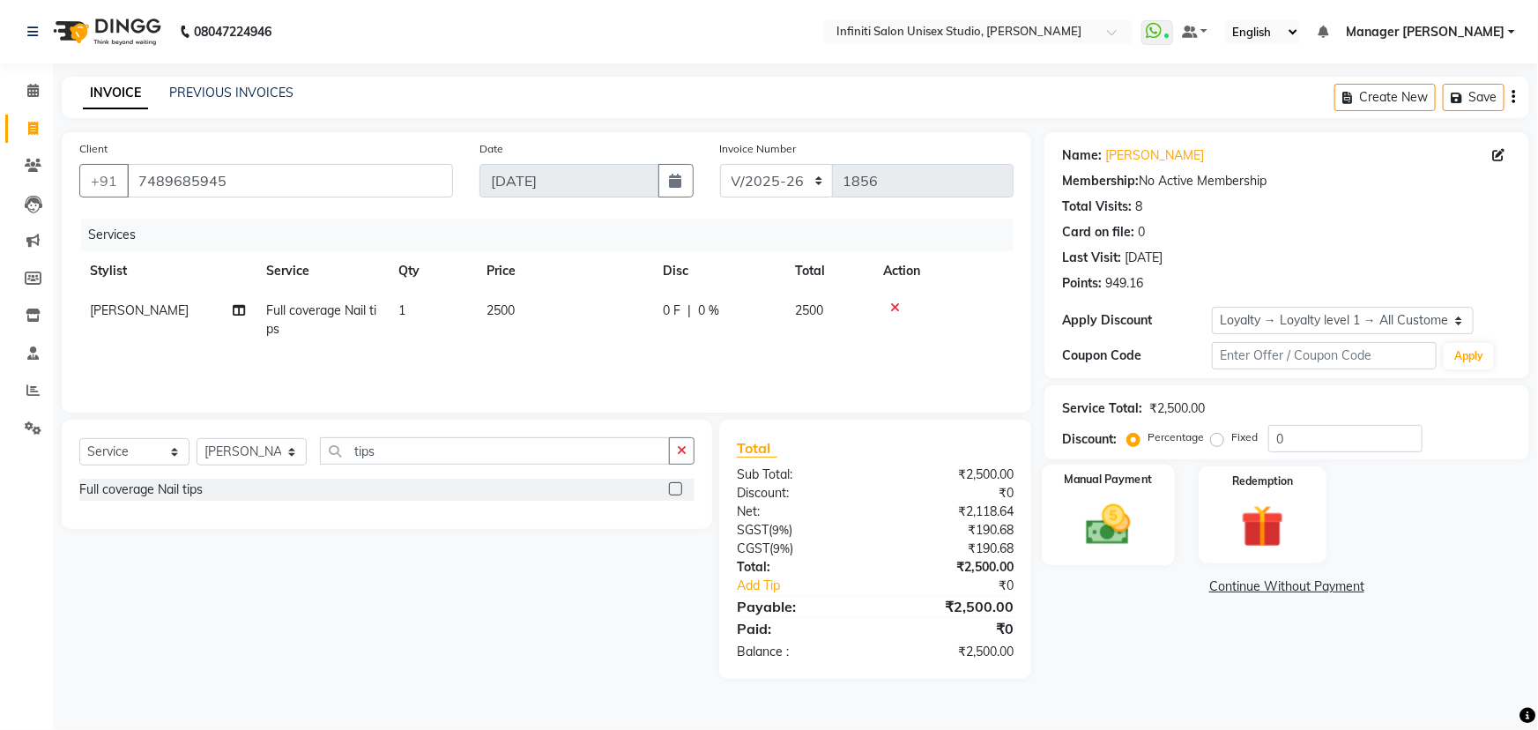
click at [1119, 502] on img at bounding box center [1109, 524] width 72 height 51
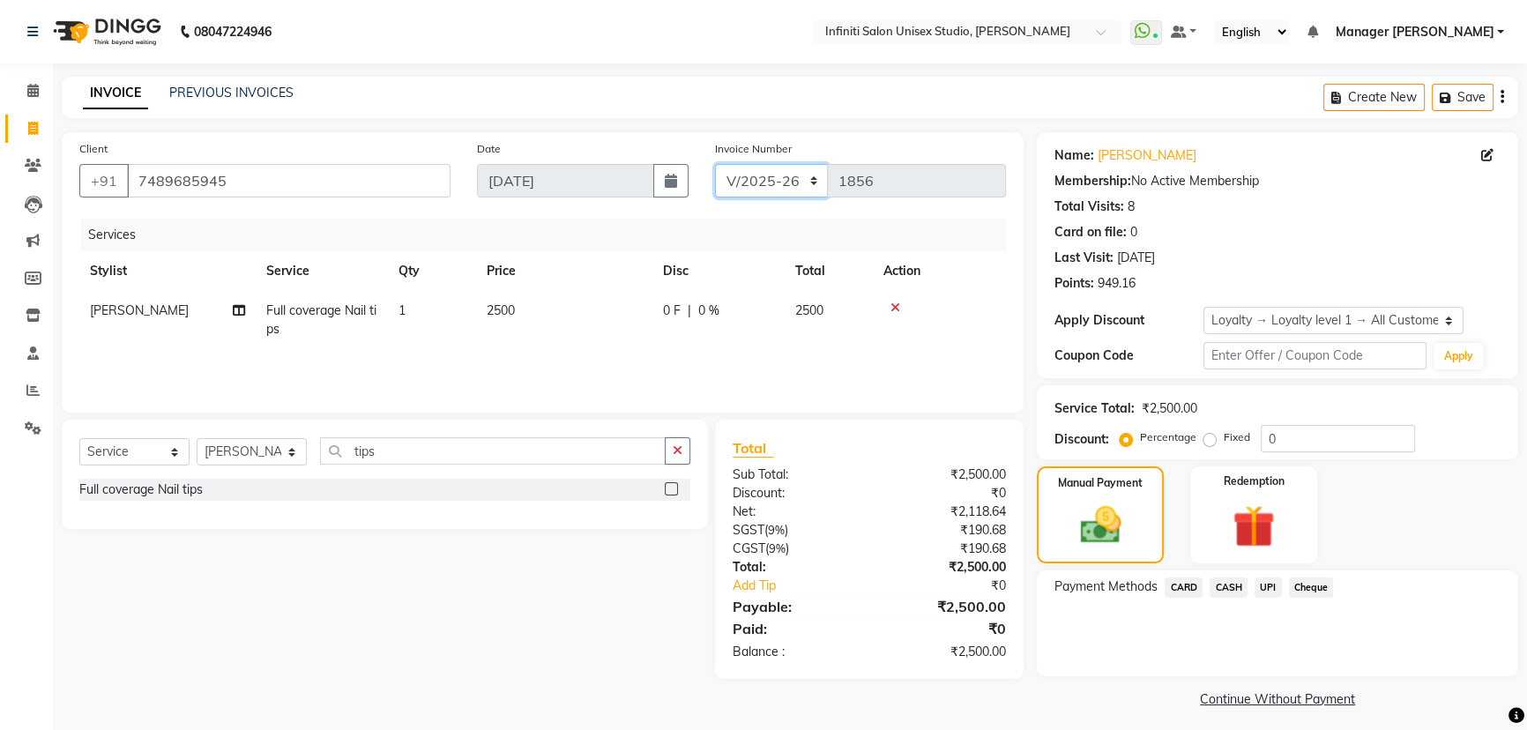
click at [785, 187] on select "CI/2025-26 V/2025-26" at bounding box center [772, 180] width 114 height 33
click at [715, 164] on select "CI/2025-26 V/2025-26" at bounding box center [772, 180] width 114 height 33
drag, startPoint x: 791, startPoint y: 180, endPoint x: 791, endPoint y: 194, distance: 14.1
click at [791, 182] on select "CI/2025-26 V/2025-26" at bounding box center [772, 180] width 114 height 33
select select "7941"
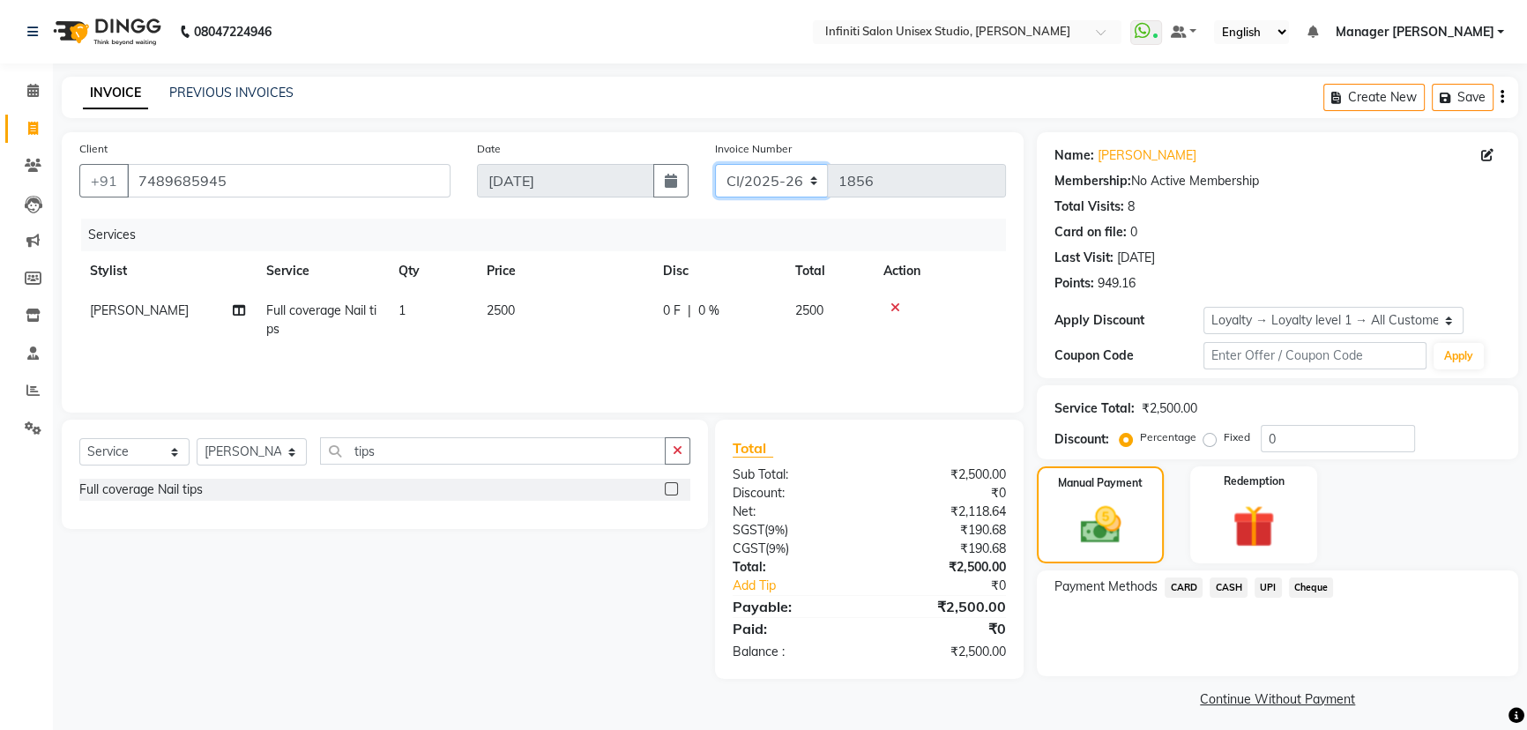
click at [715, 164] on select "CI/2025-26 V/2025-26" at bounding box center [772, 180] width 114 height 33
type input "0859"
click at [1231, 581] on span "CASH" at bounding box center [1228, 587] width 38 height 20
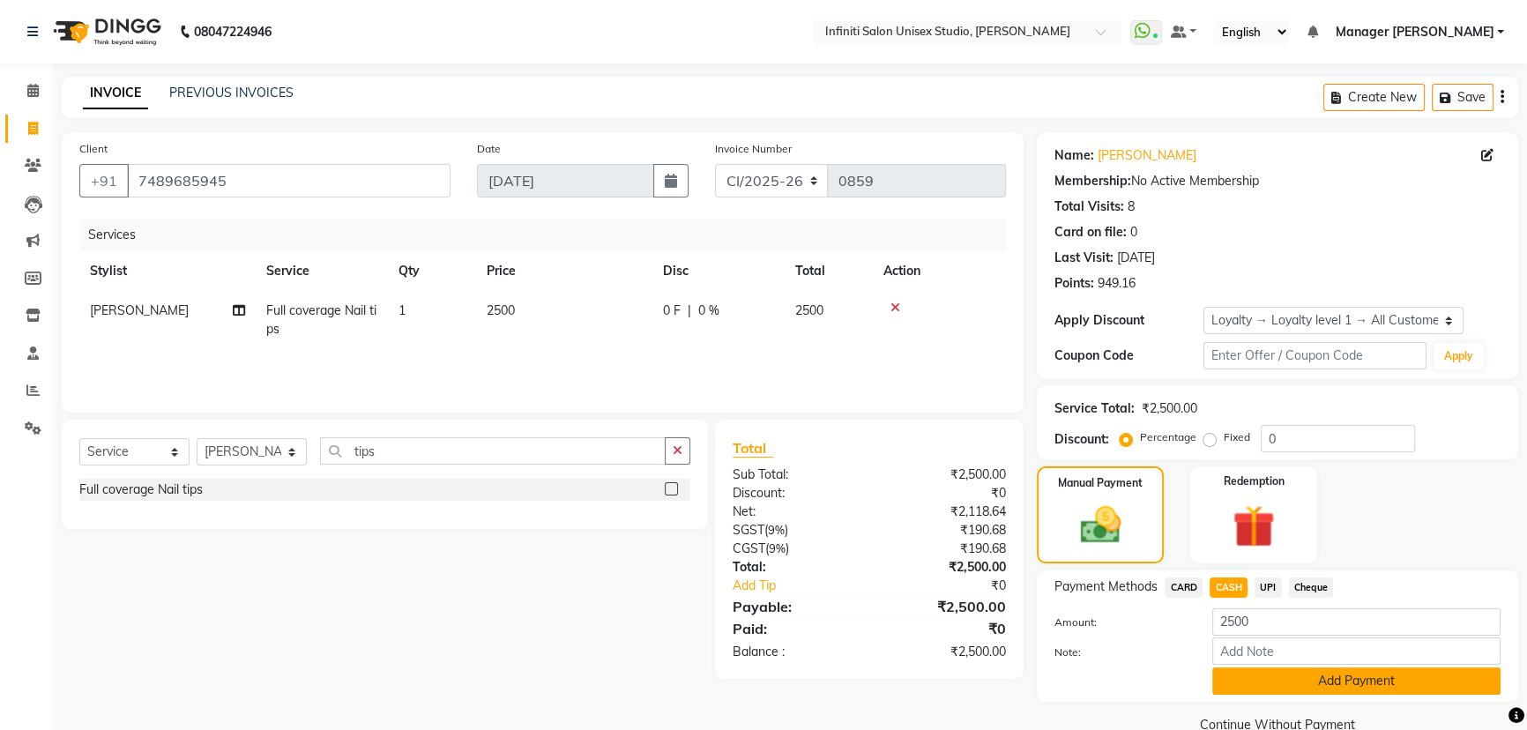
click at [1256, 682] on button "Add Payment" at bounding box center [1356, 680] width 288 height 27
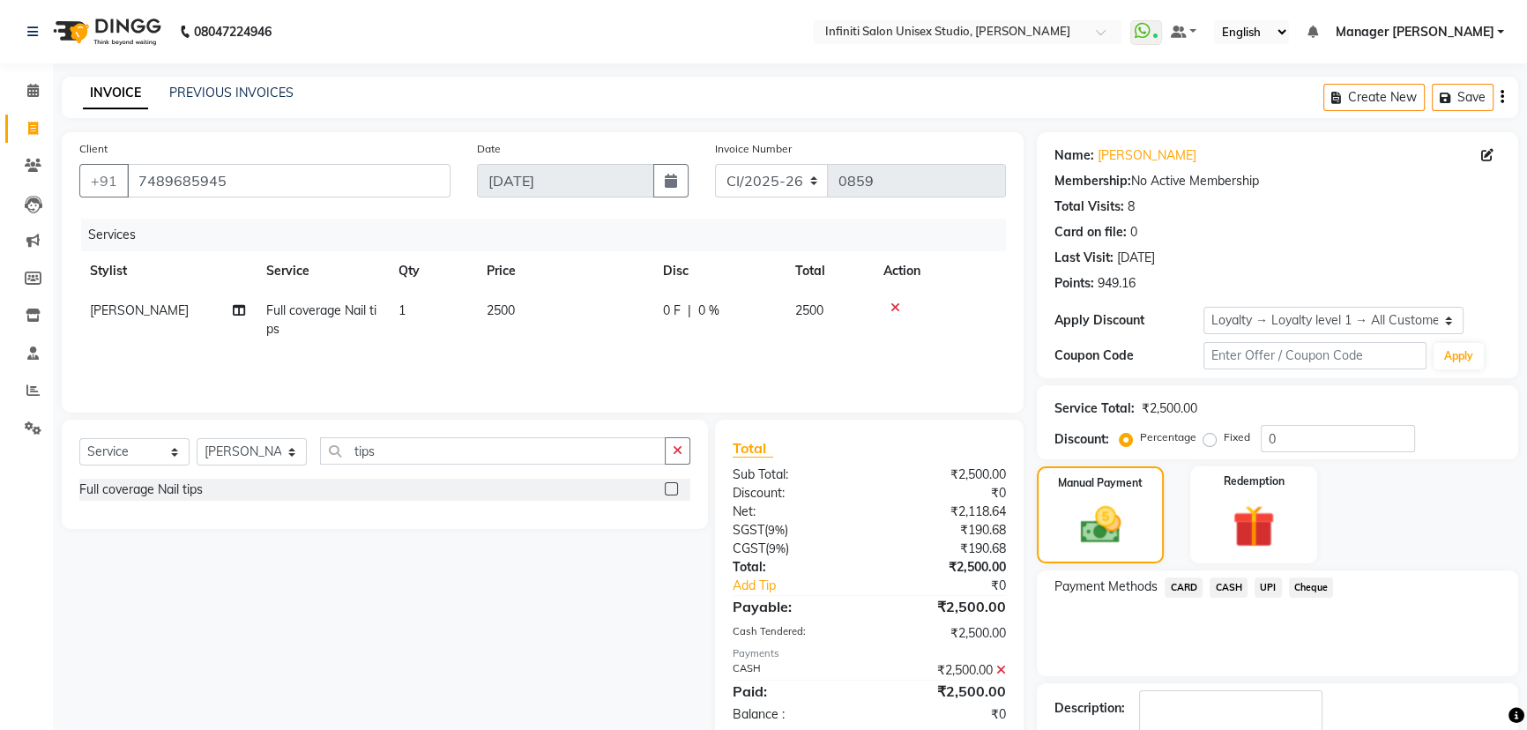
scroll to position [126, 0]
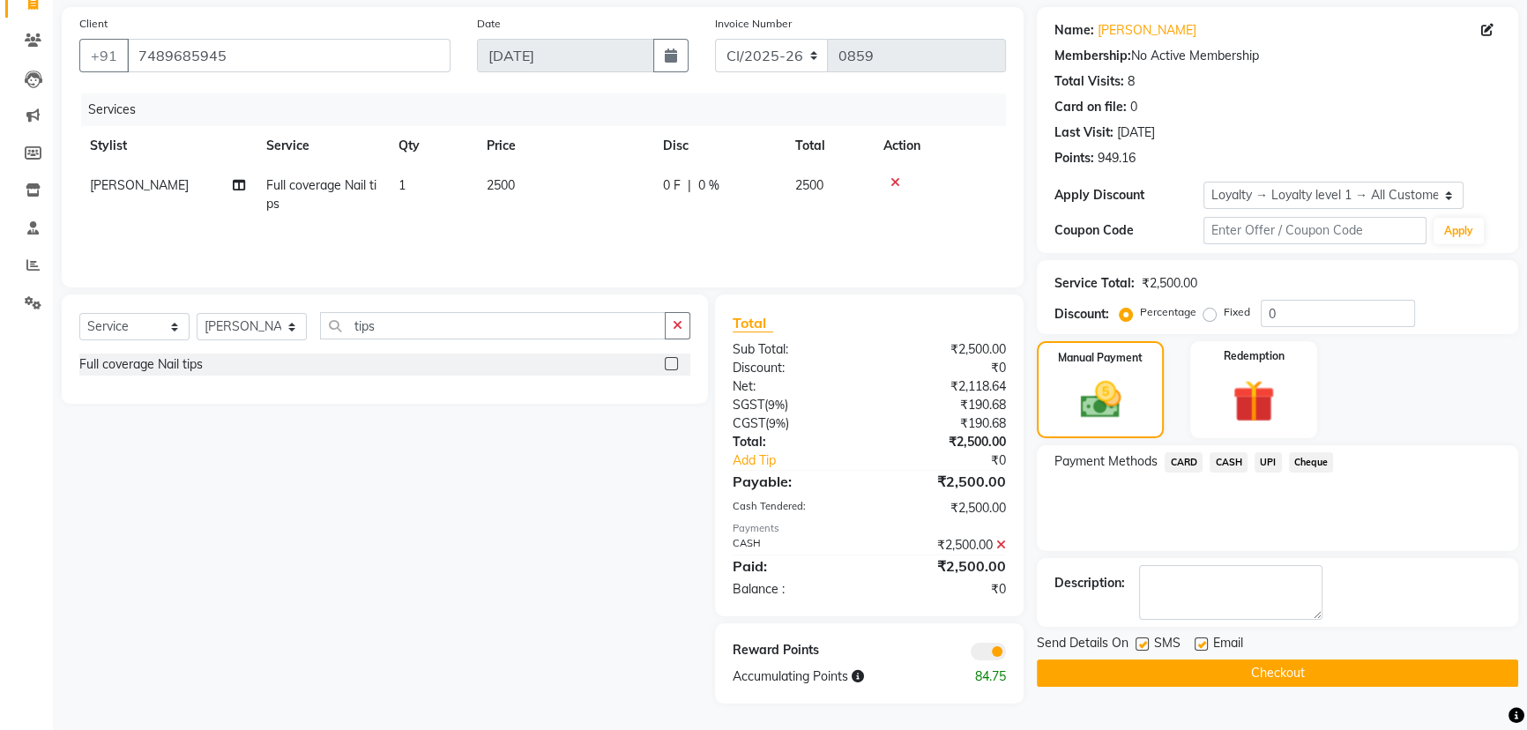
click at [1145, 665] on button "Checkout" at bounding box center [1277, 672] width 481 height 27
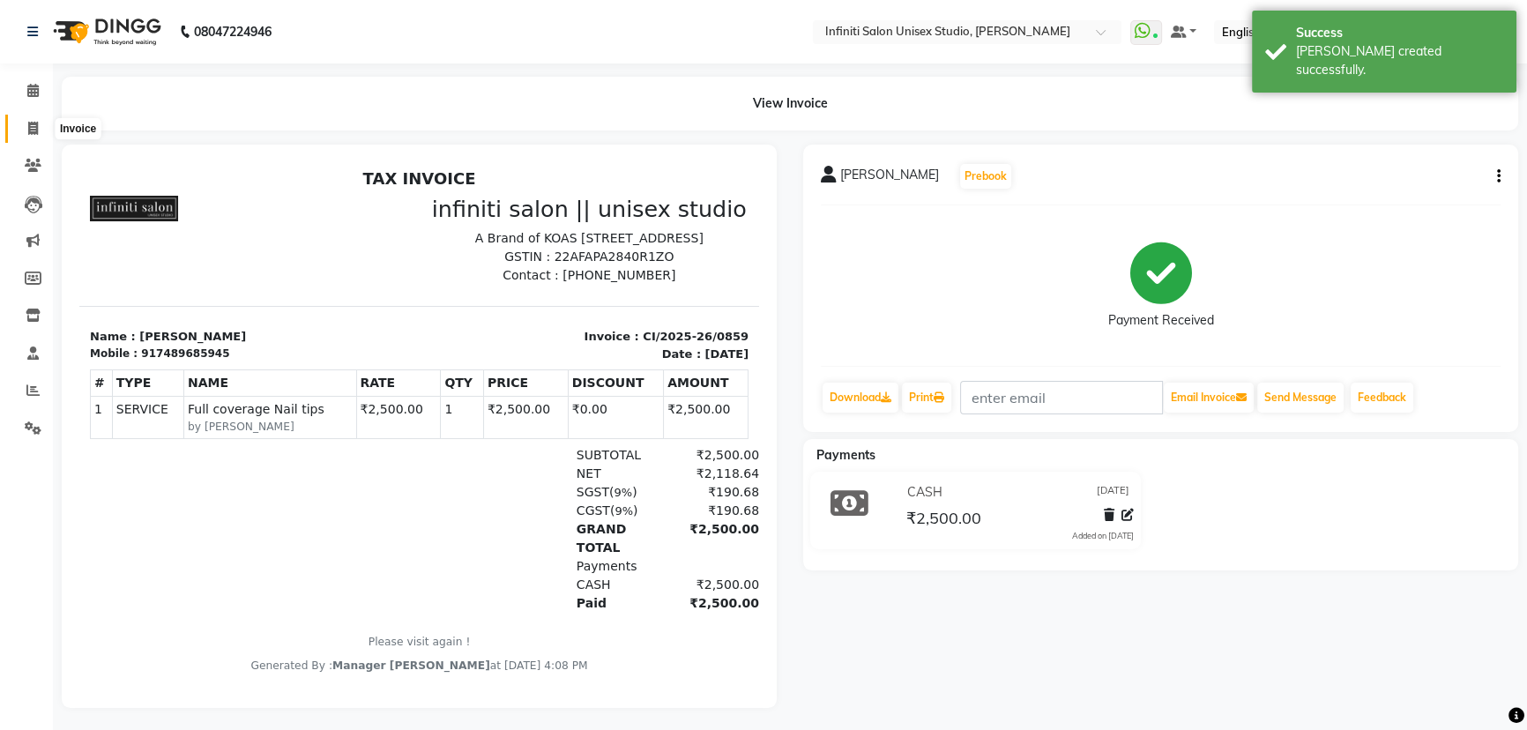
click at [28, 123] on icon at bounding box center [33, 128] width 10 height 13
select select "service"
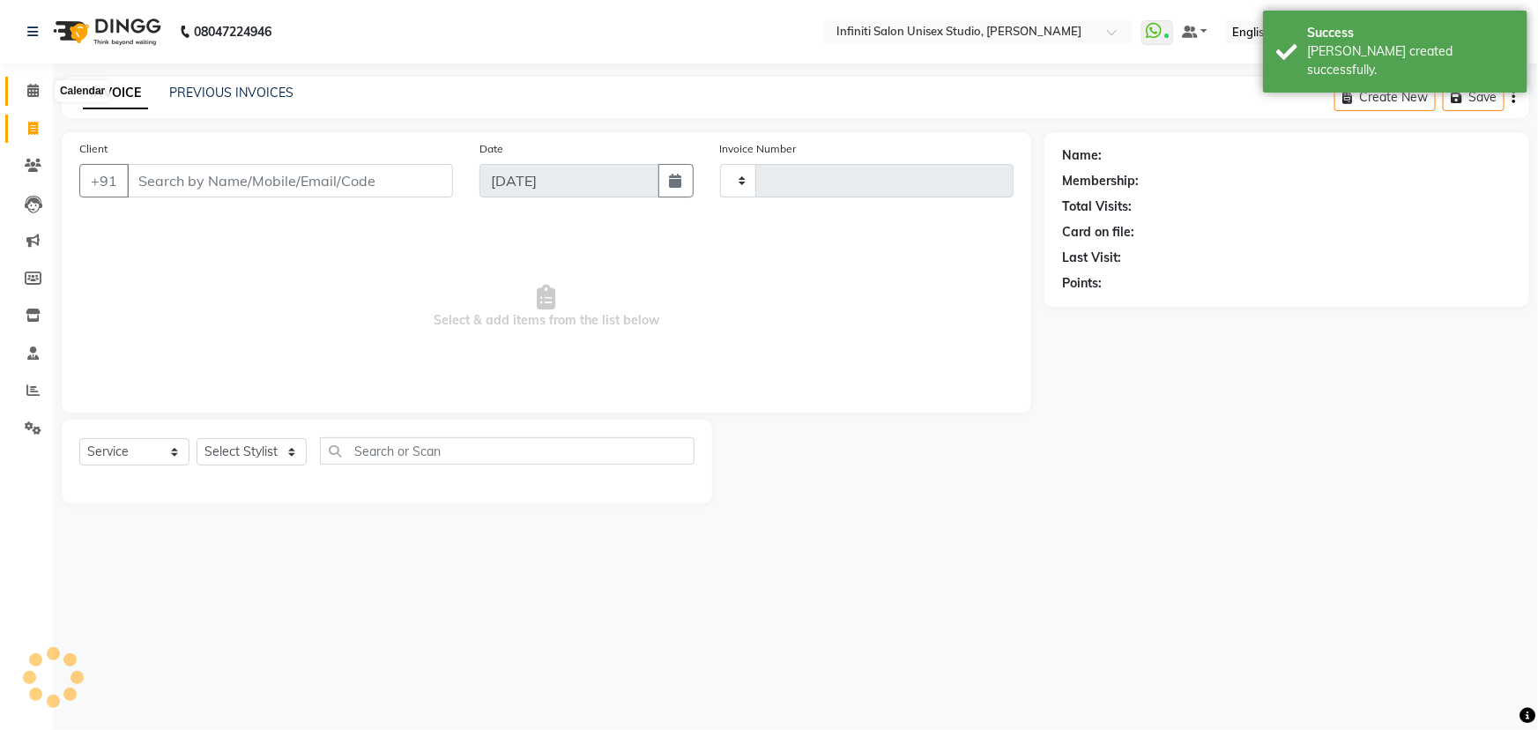
type input "1856"
click at [29, 84] on icon at bounding box center [32, 90] width 11 height 13
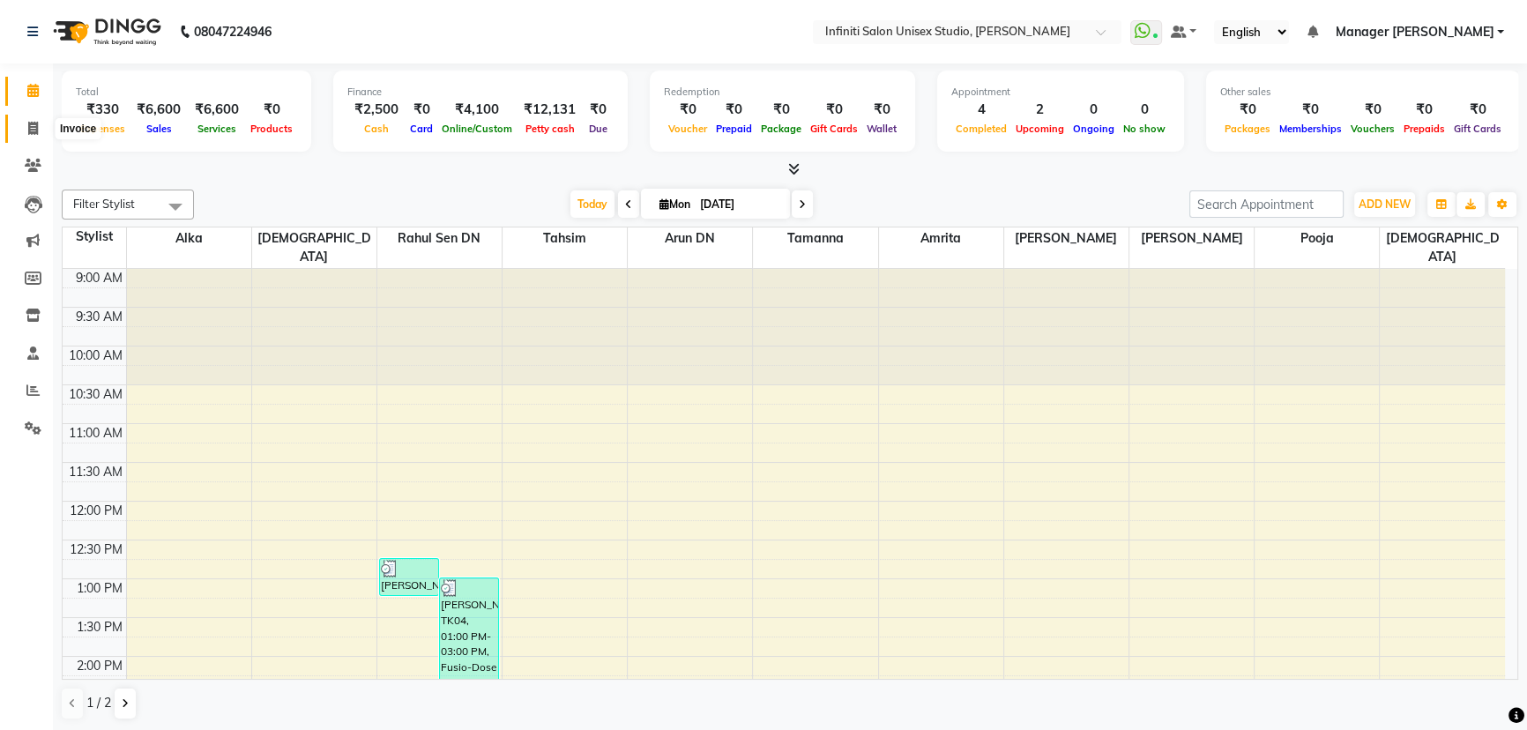
click at [28, 125] on icon at bounding box center [33, 128] width 10 height 13
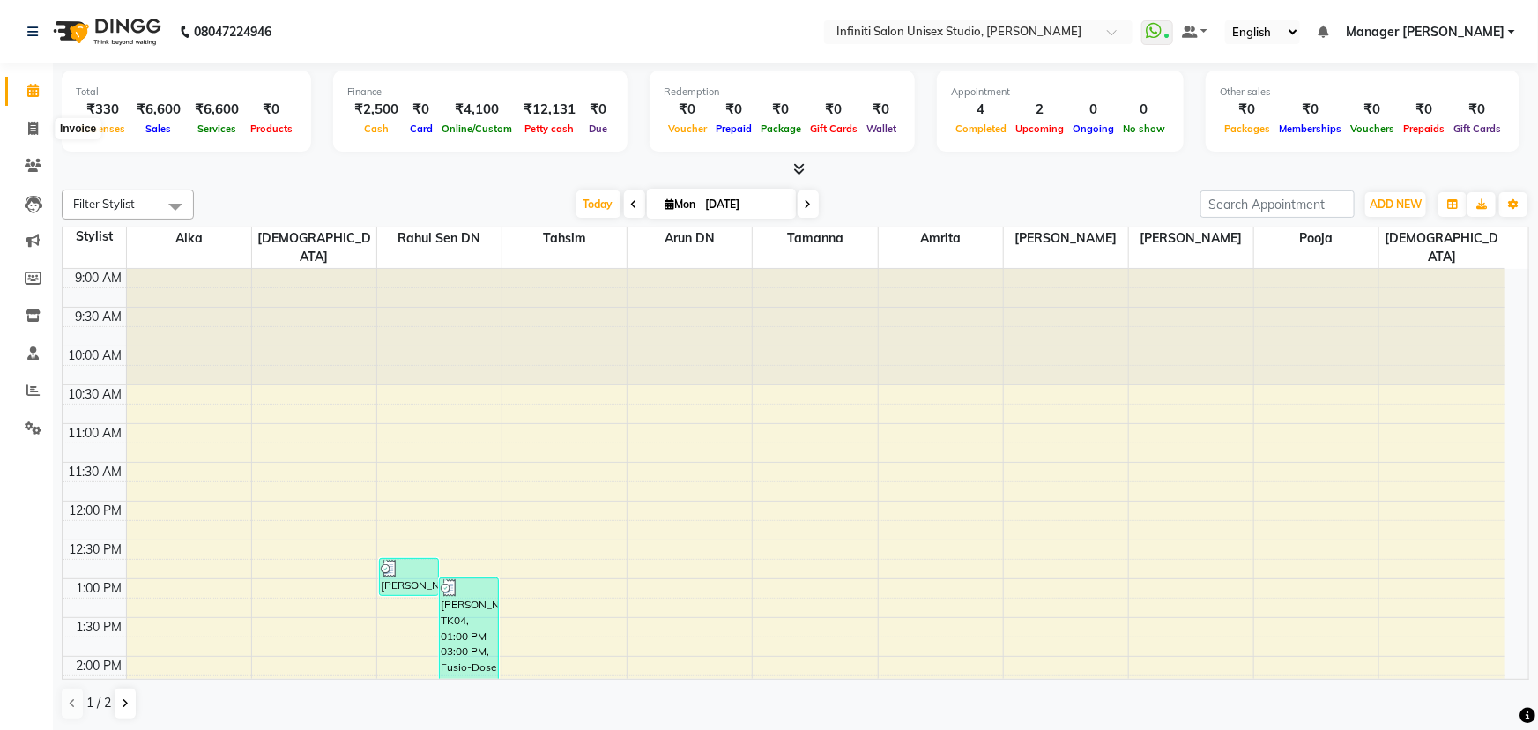
select select "service"
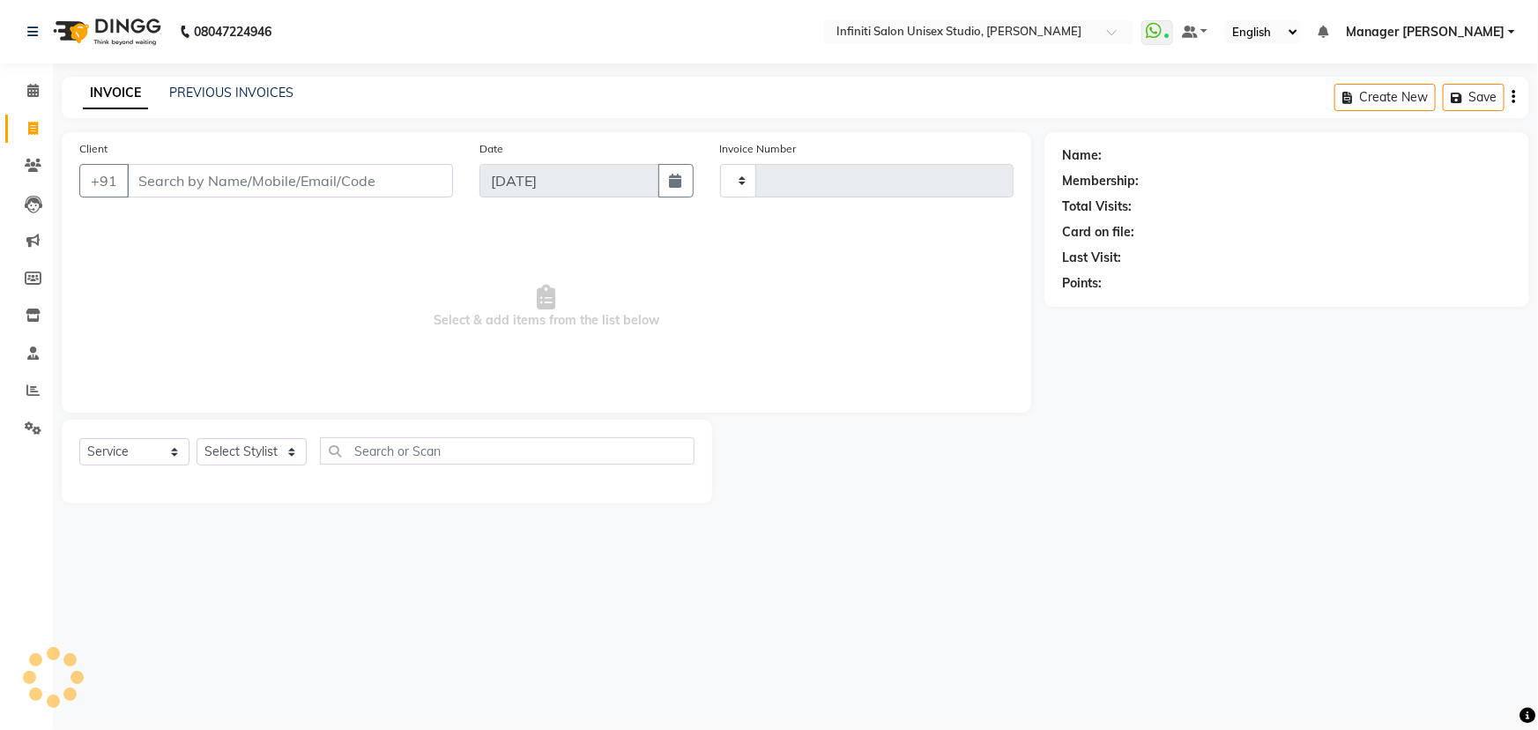
type input "1856"
select select "6511"
click at [244, 445] on select "Select Stylist" at bounding box center [252, 451] width 110 height 27
select select "49887"
click at [197, 438] on select "Select Stylist Alka Amrita Arun DN Bharti Nigam Ishu Krishna Owner Pooja Rahul …" at bounding box center [252, 451] width 110 height 27
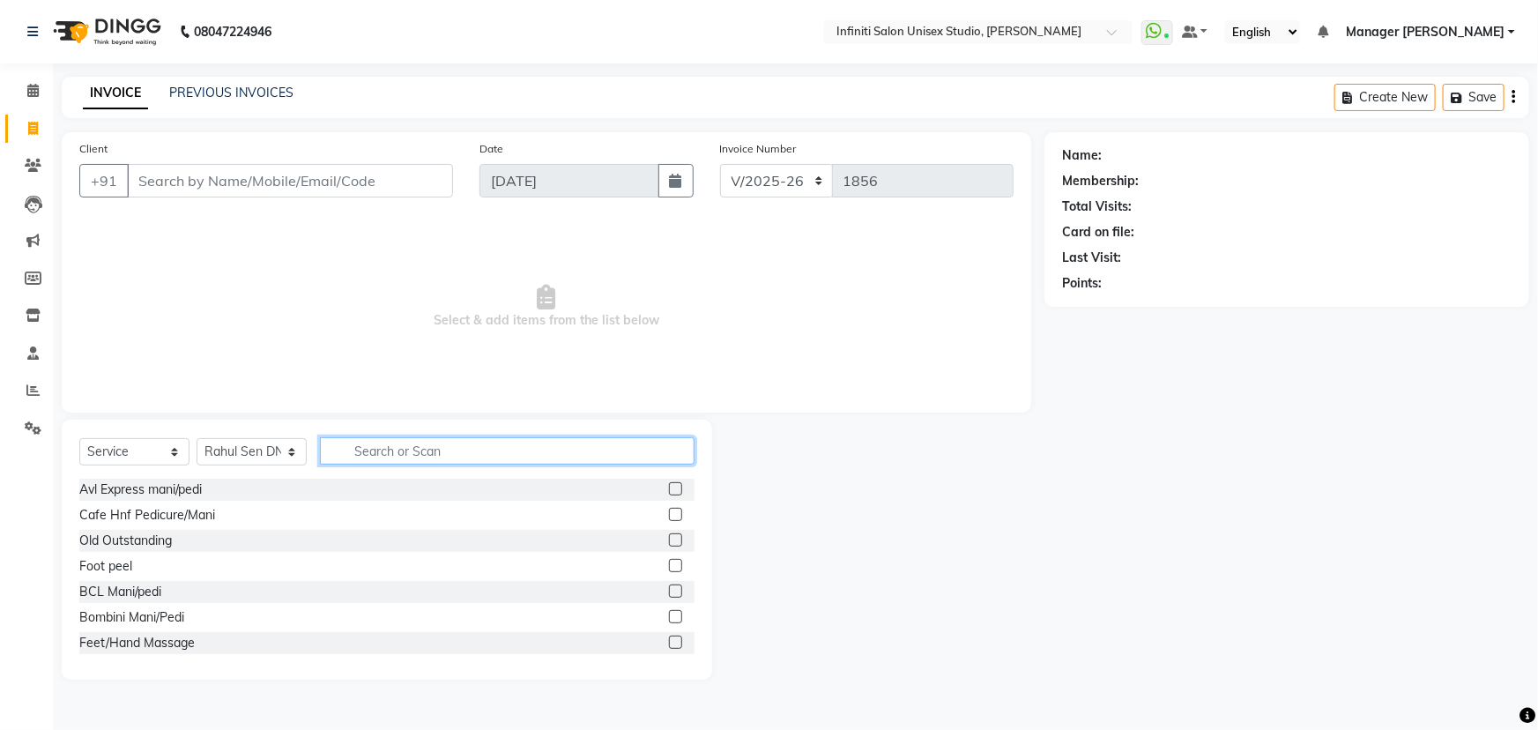
click at [402, 455] on input "text" at bounding box center [507, 450] width 375 height 27
type input "ha"
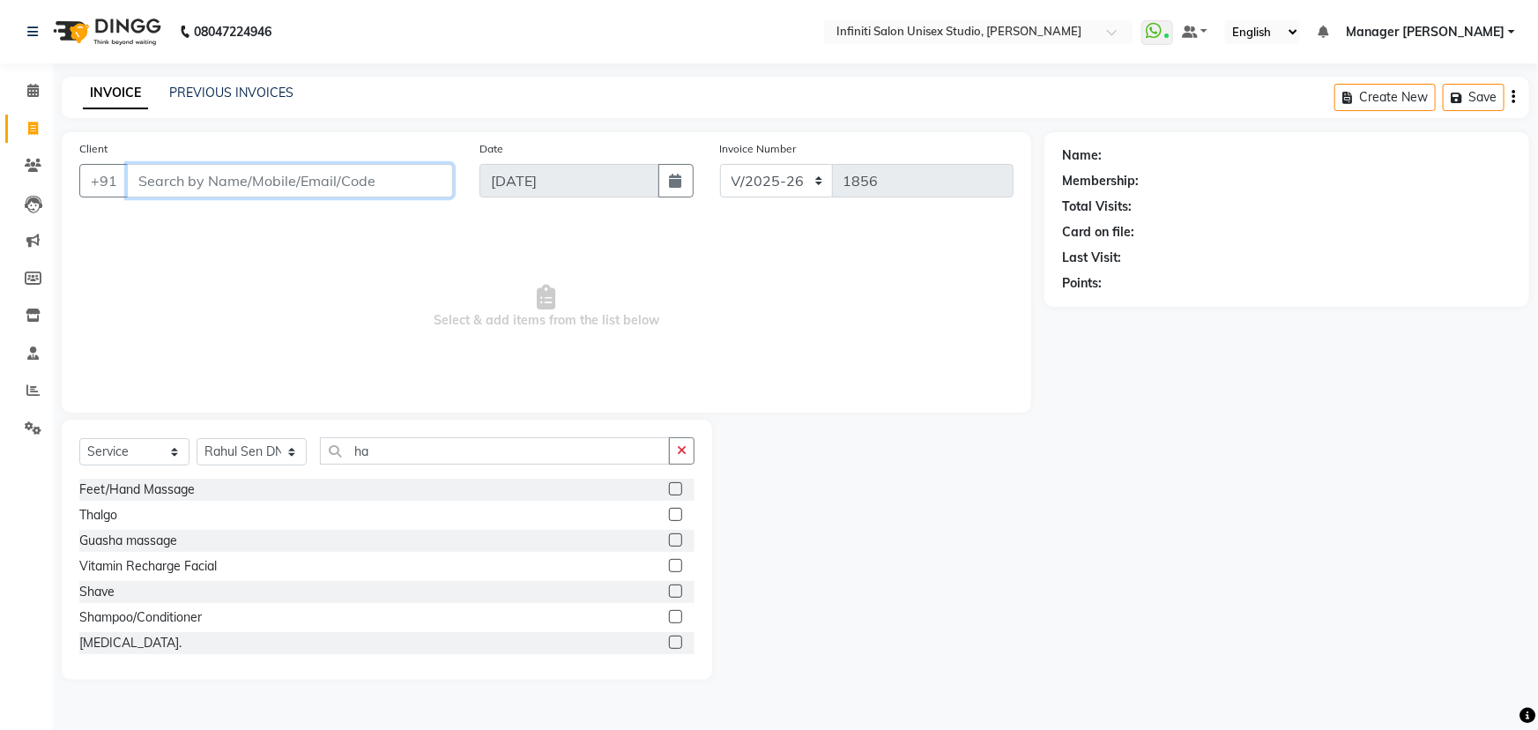
click at [317, 185] on input "Client" at bounding box center [290, 180] width 326 height 33
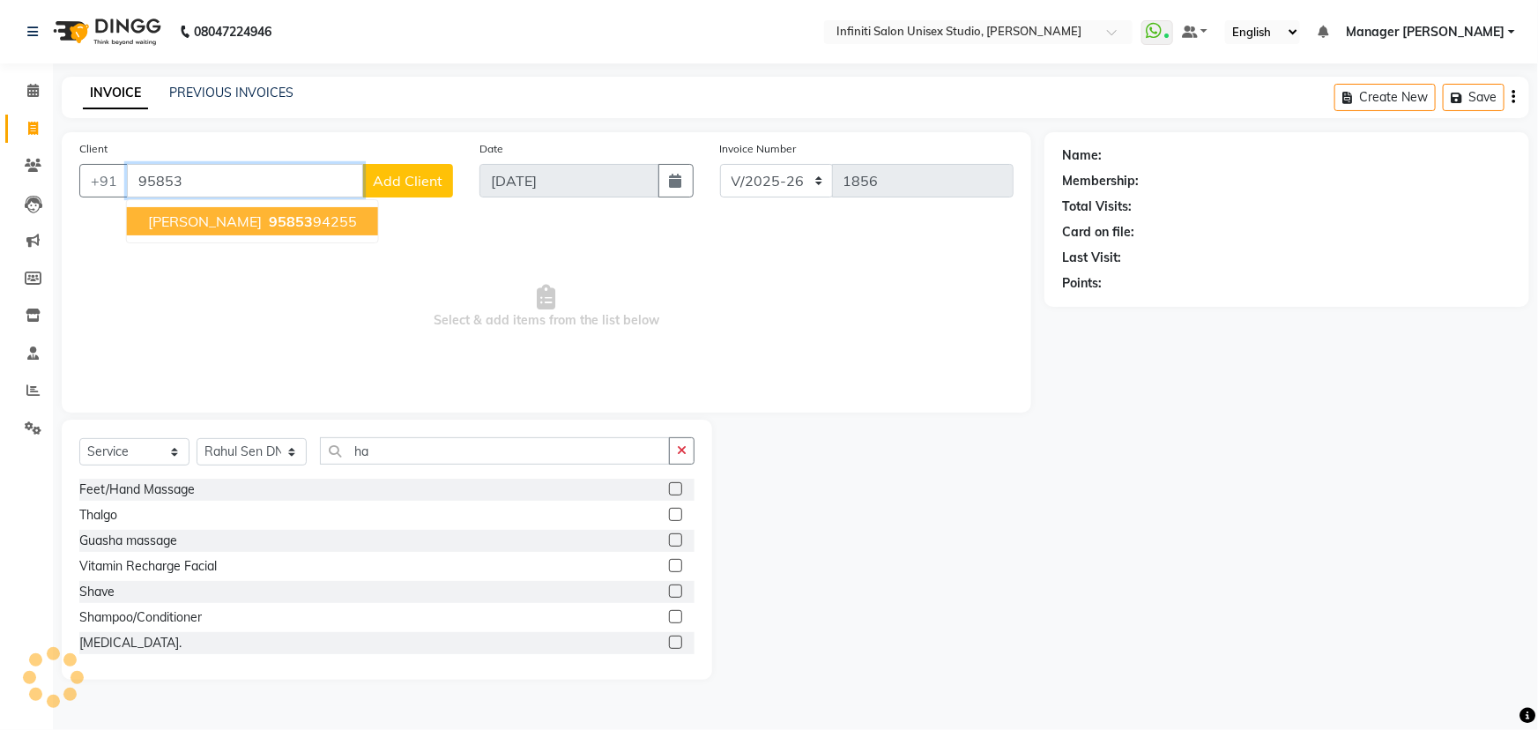
click at [302, 219] on span "95853" at bounding box center [291, 221] width 44 height 18
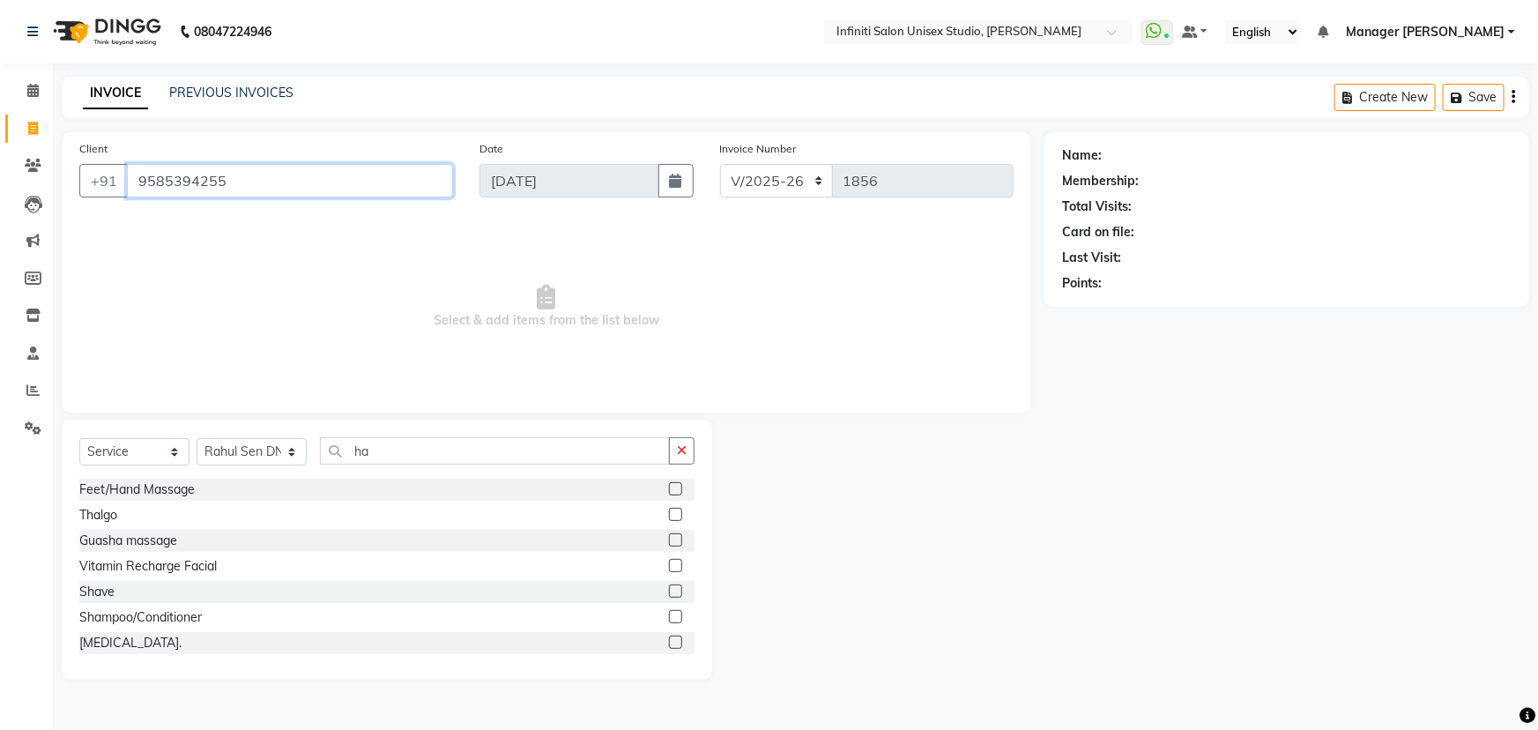
type input "9585394255"
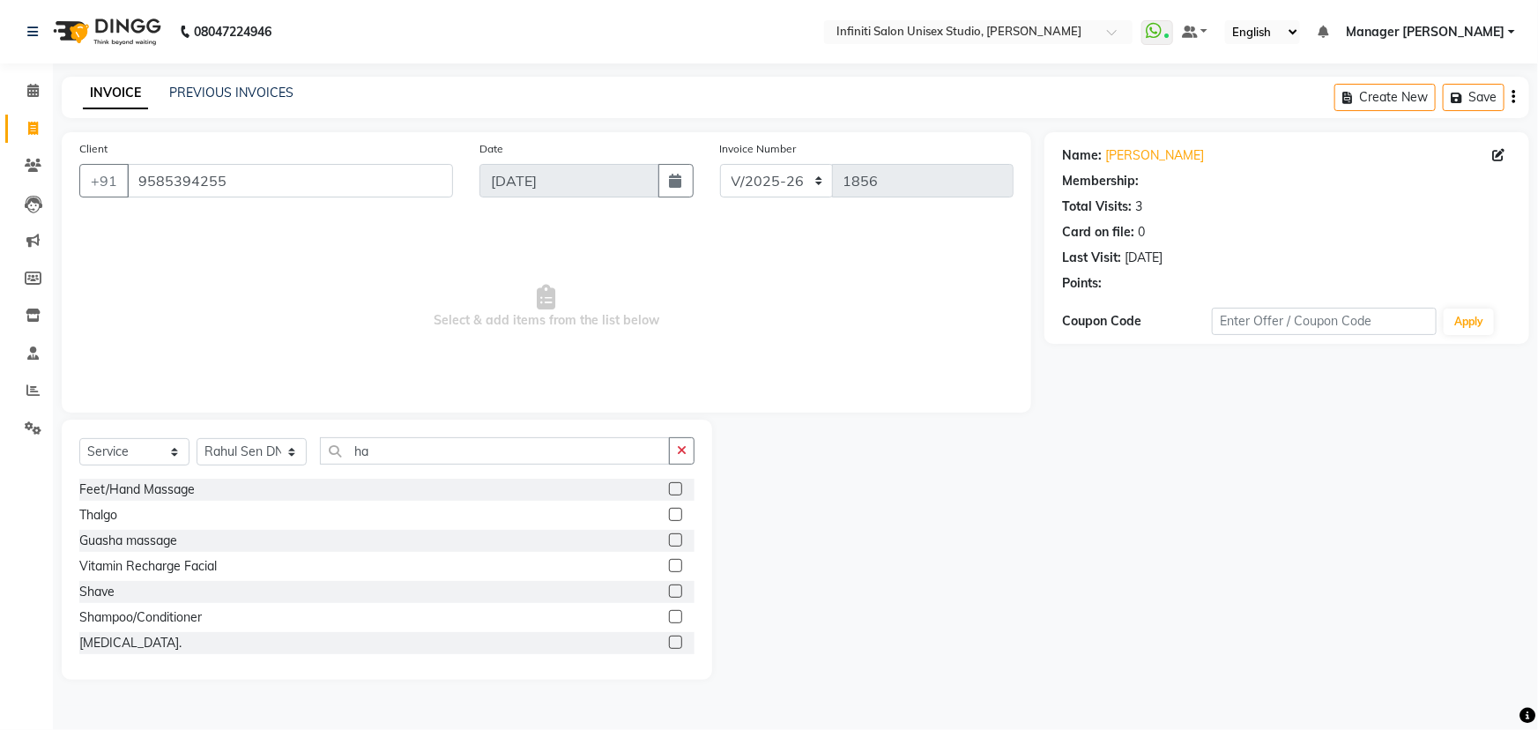
select select "1: Object"
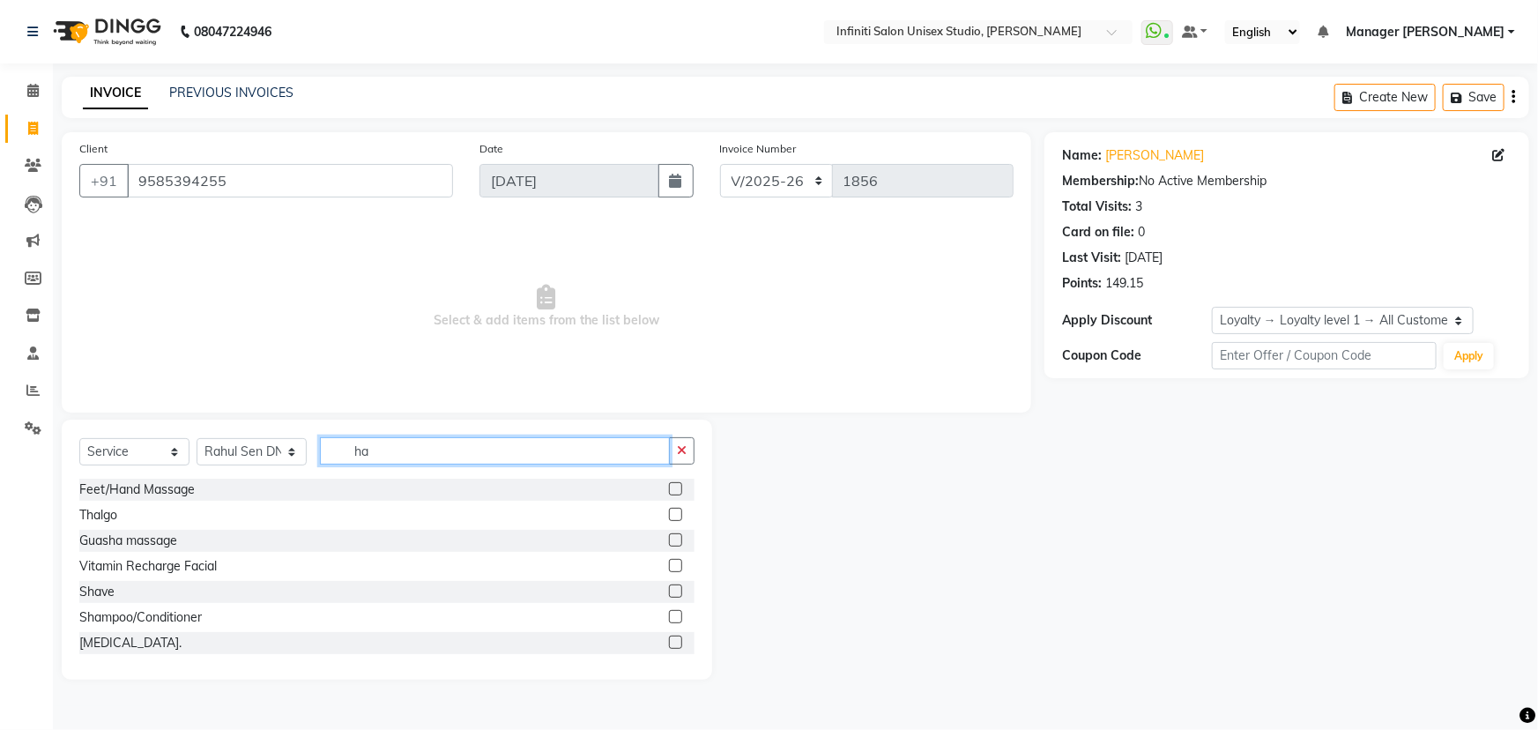
click at [405, 448] on input "ha" at bounding box center [495, 450] width 350 height 27
type input "hai"
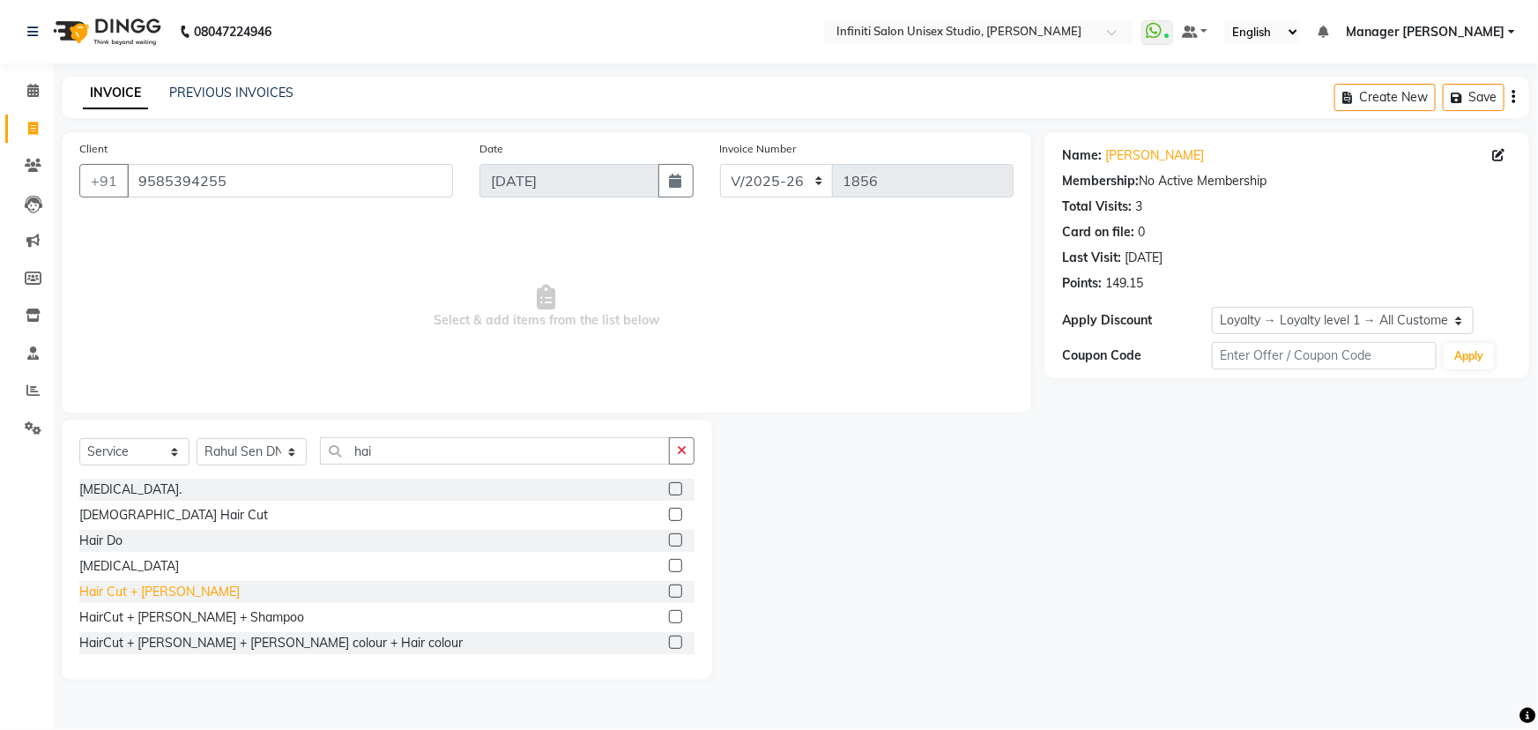
click at [135, 586] on div "Hair Cut + Beard" at bounding box center [159, 592] width 160 height 19
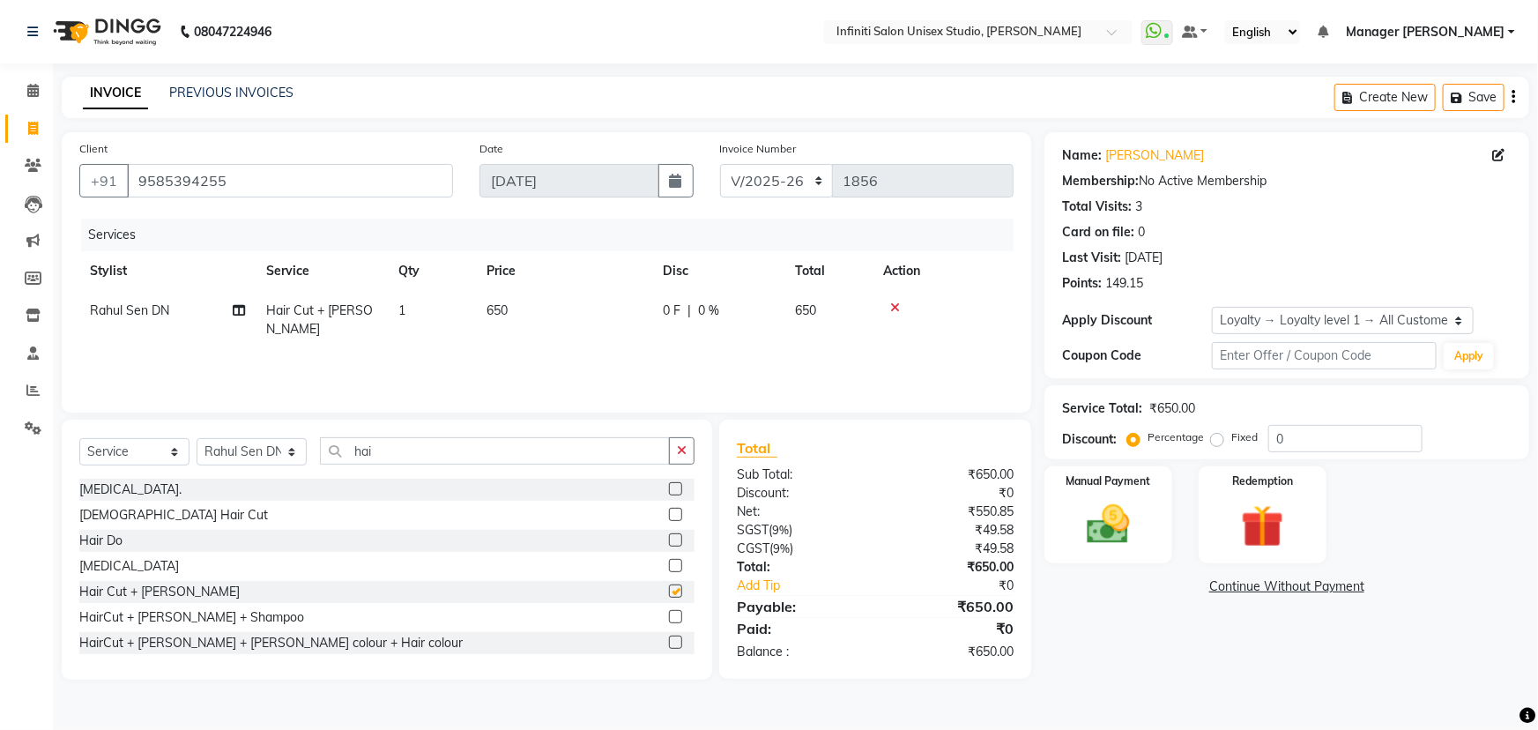
checkbox input "false"
click at [777, 169] on select "CI/2025-26 V/2025-26" at bounding box center [777, 180] width 114 height 33
click at [776, 192] on select "CI/2025-26 V/2025-26" at bounding box center [777, 180] width 114 height 33
drag, startPoint x: 776, startPoint y: 182, endPoint x: 777, endPoint y: 192, distance: 10.6
click at [776, 184] on select "CI/2025-26 V/2025-26" at bounding box center [777, 180] width 114 height 33
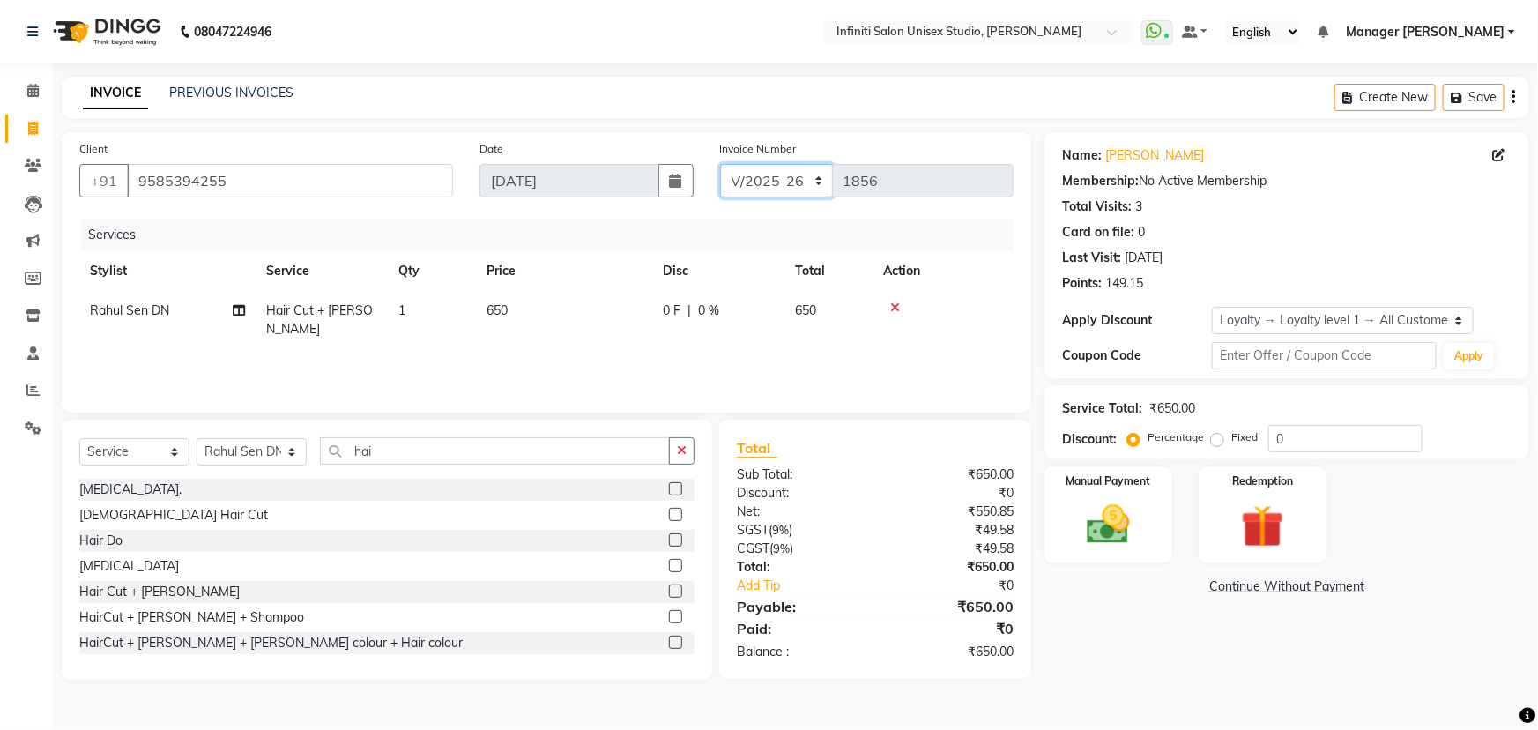
select select "7941"
click at [720, 164] on select "CI/2025-26 V/2025-26" at bounding box center [777, 180] width 114 height 33
type input "0860"
click at [1104, 541] on img at bounding box center [1109, 524] width 72 height 51
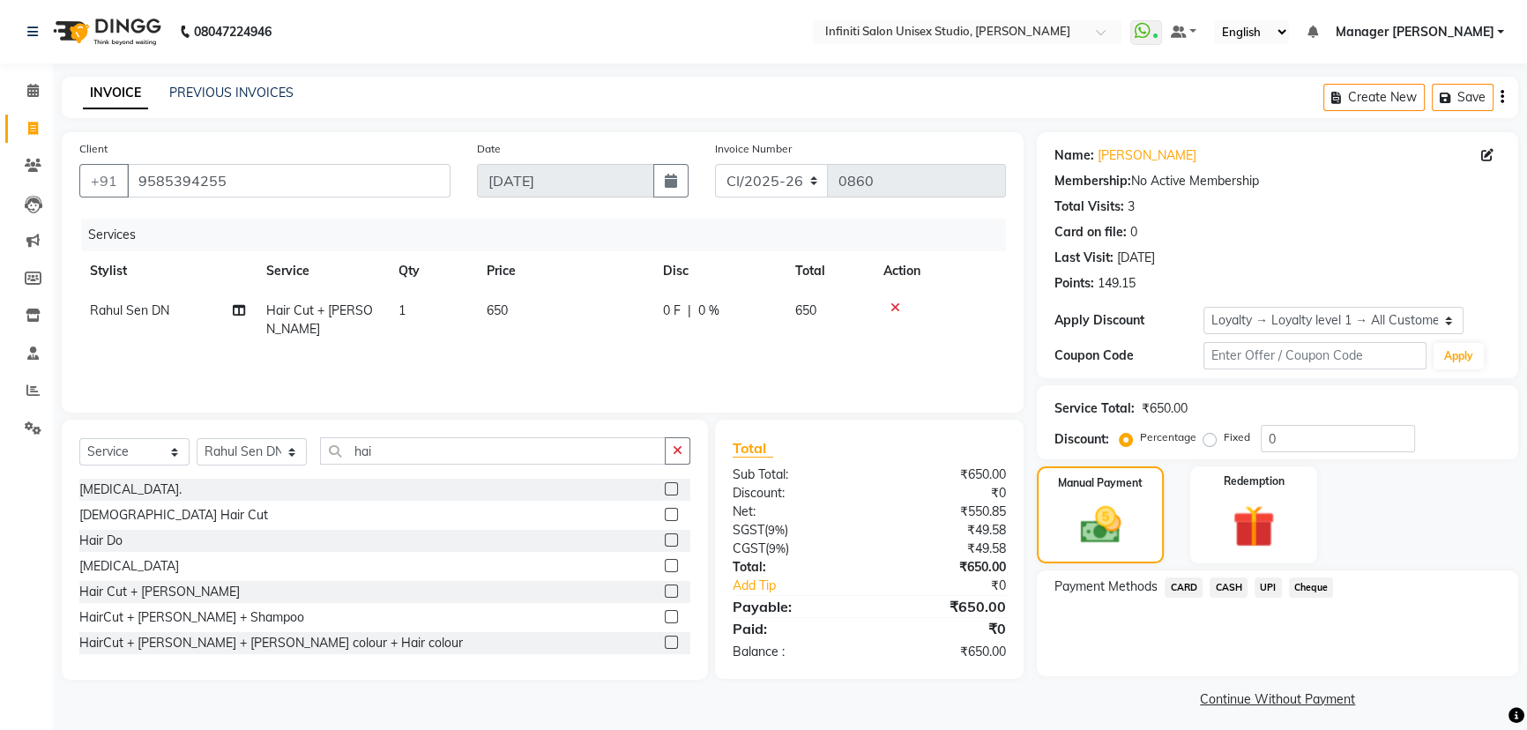
click at [1227, 584] on span "CASH" at bounding box center [1228, 587] width 38 height 20
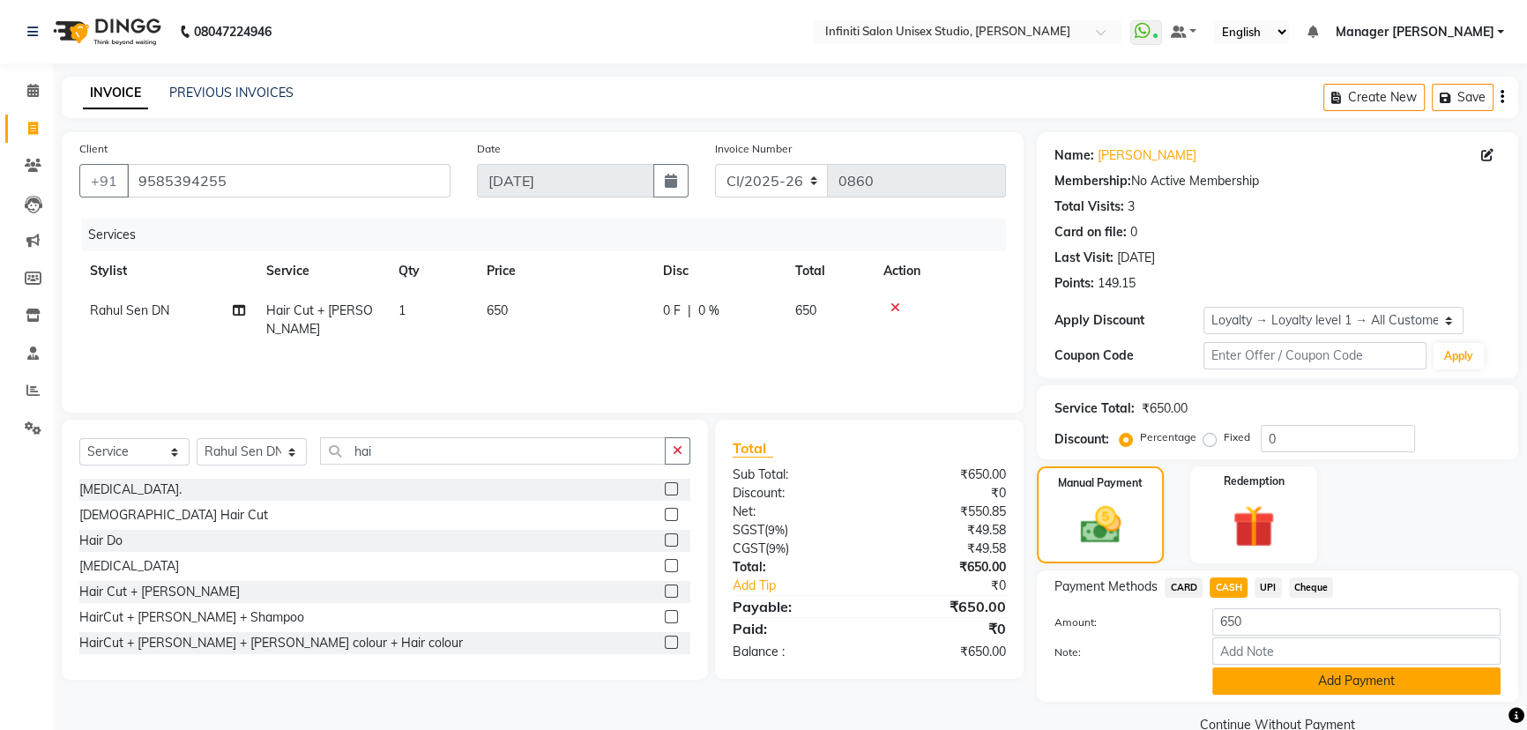
click at [1267, 679] on button "Add Payment" at bounding box center [1356, 680] width 288 height 27
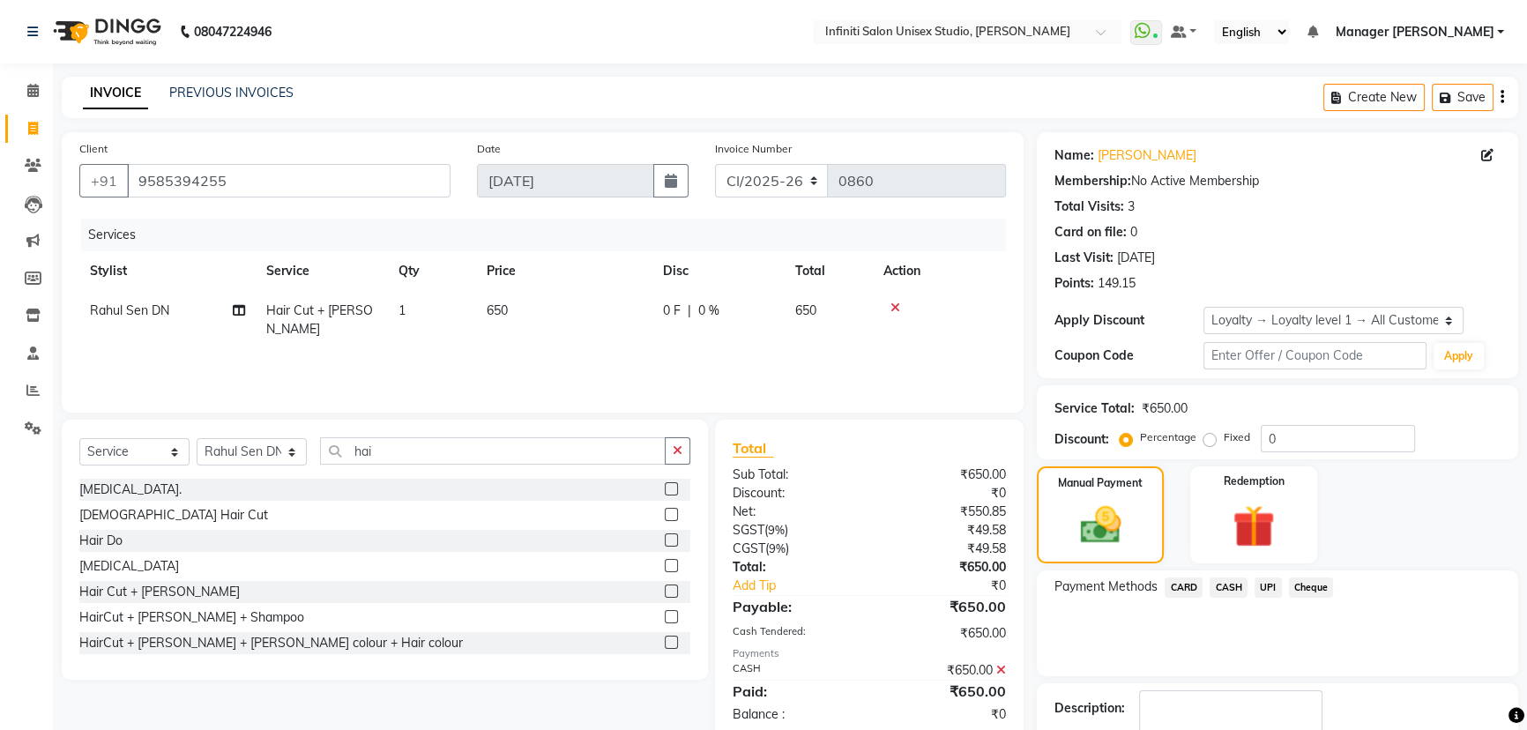
scroll to position [126, 0]
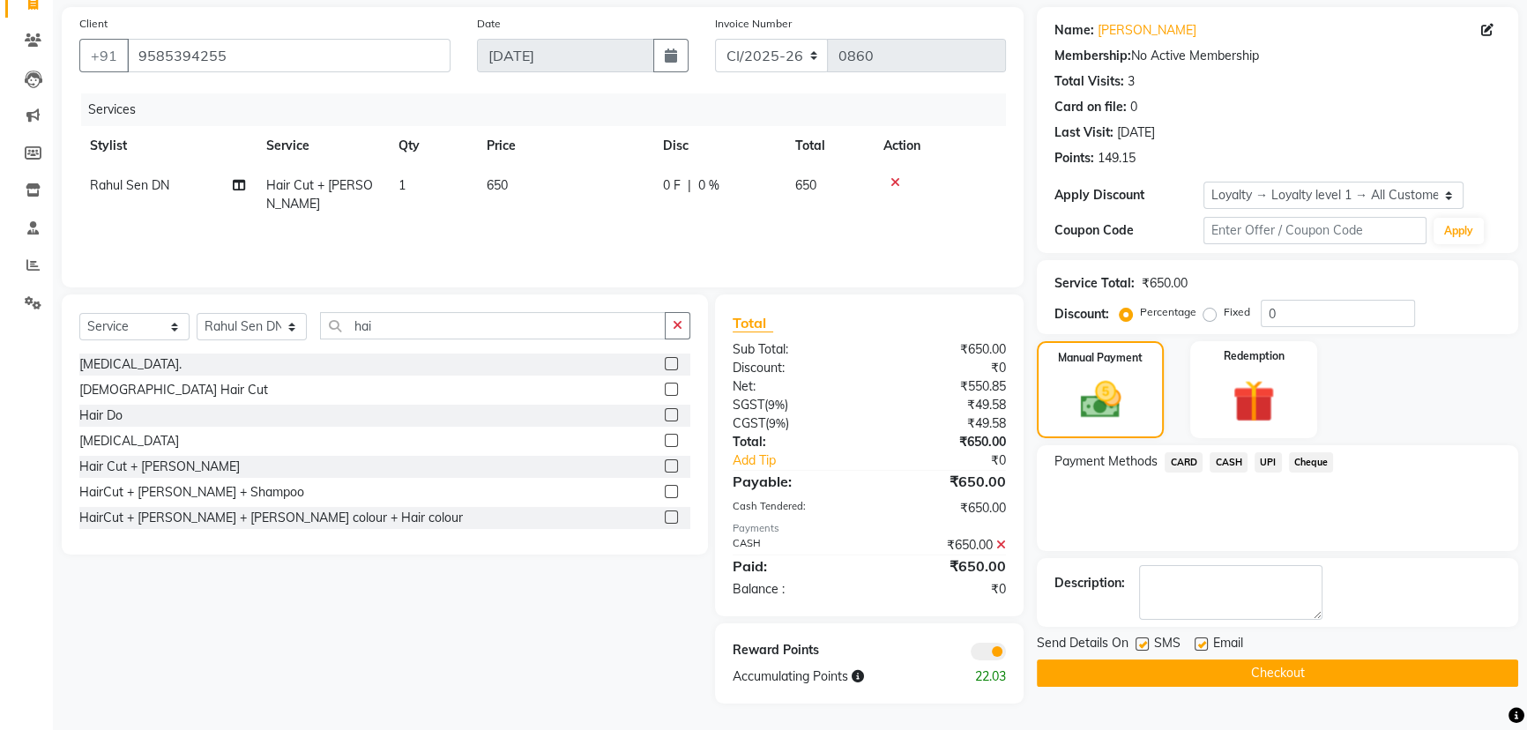
click at [1153, 672] on button "Checkout" at bounding box center [1277, 672] width 481 height 27
